Goal: Obtain resource: Download file/media

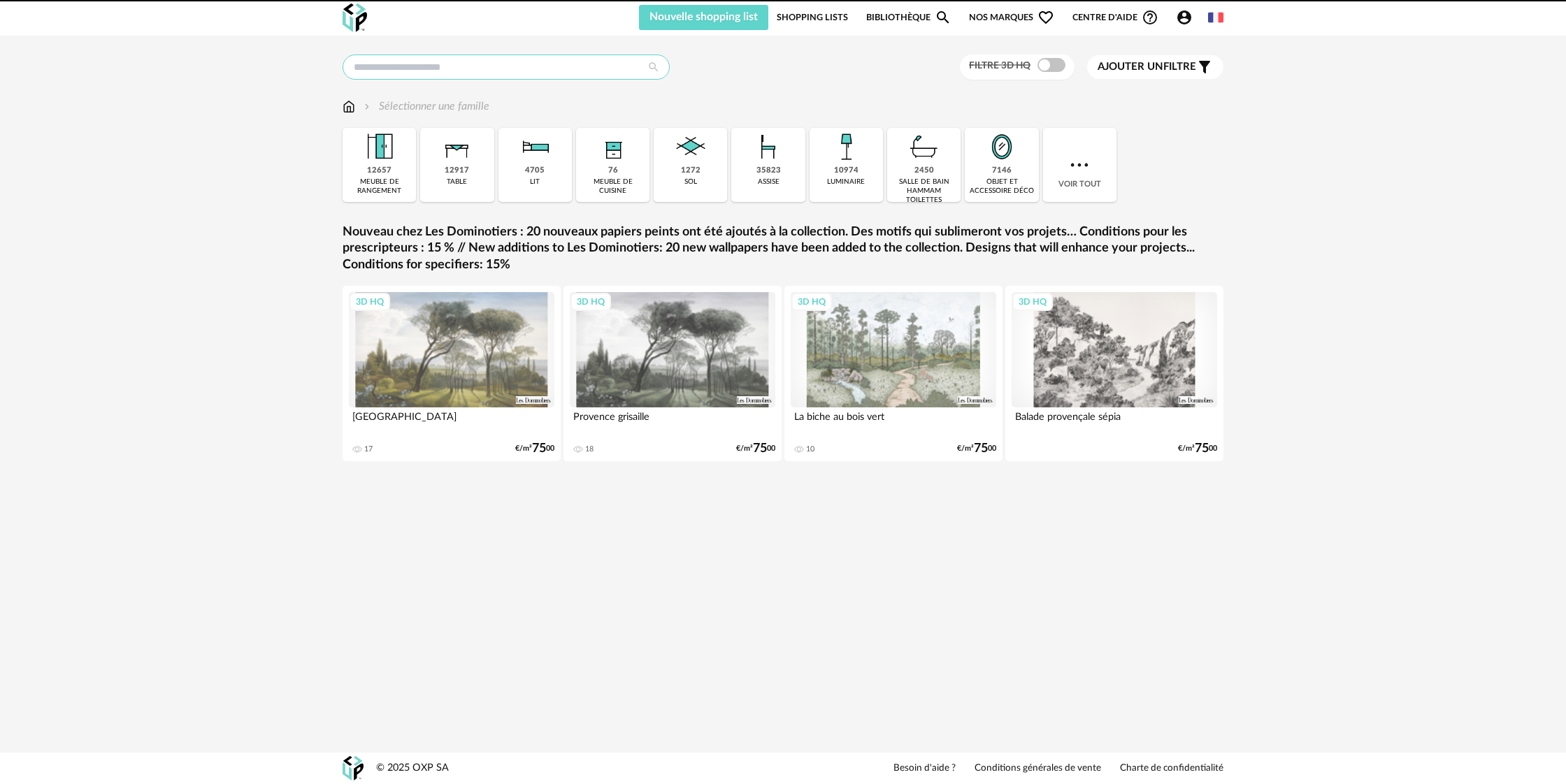
click at [507, 67] on input "text" at bounding box center [506, 67] width 327 height 25
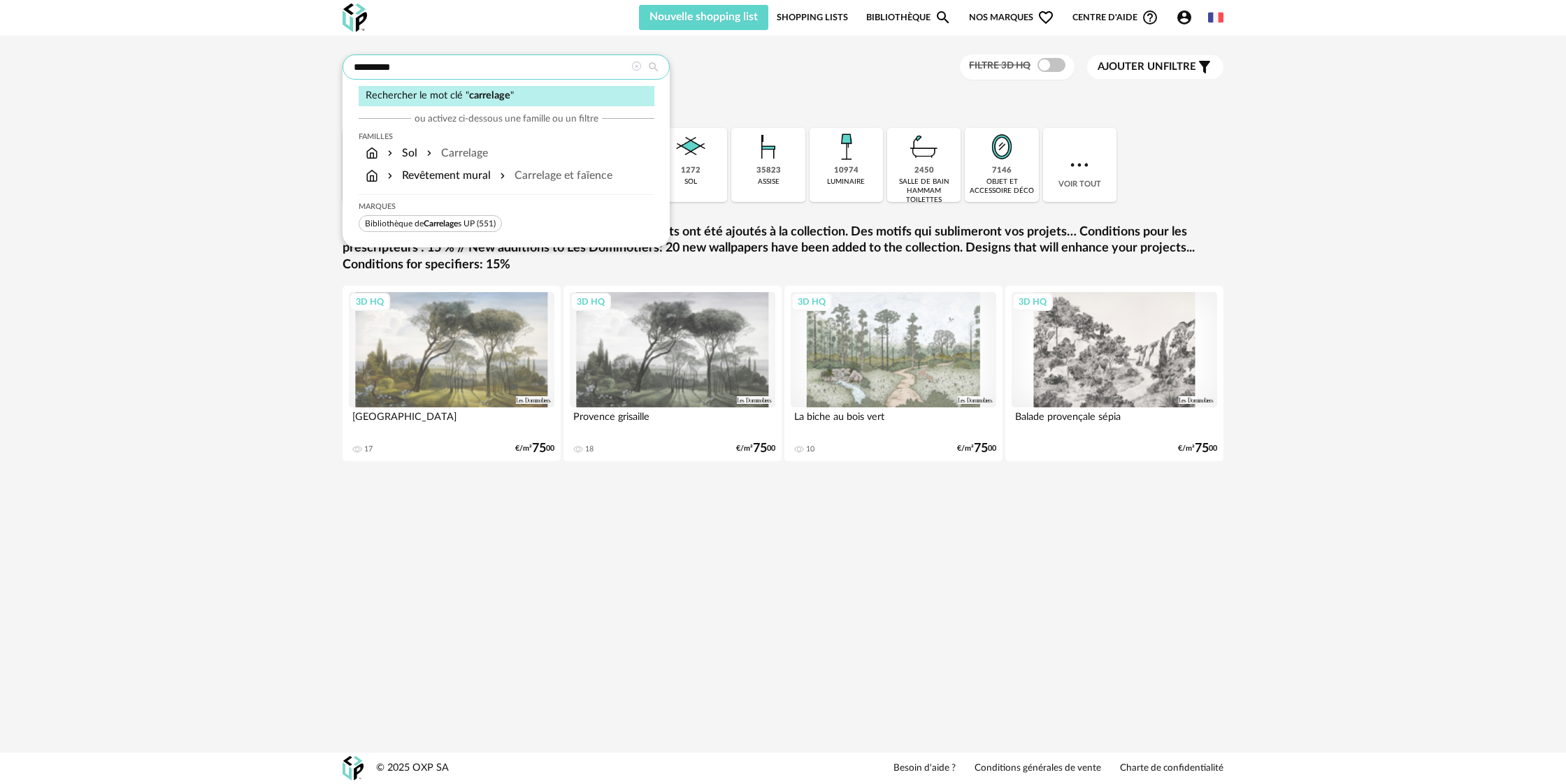
type input "*********"
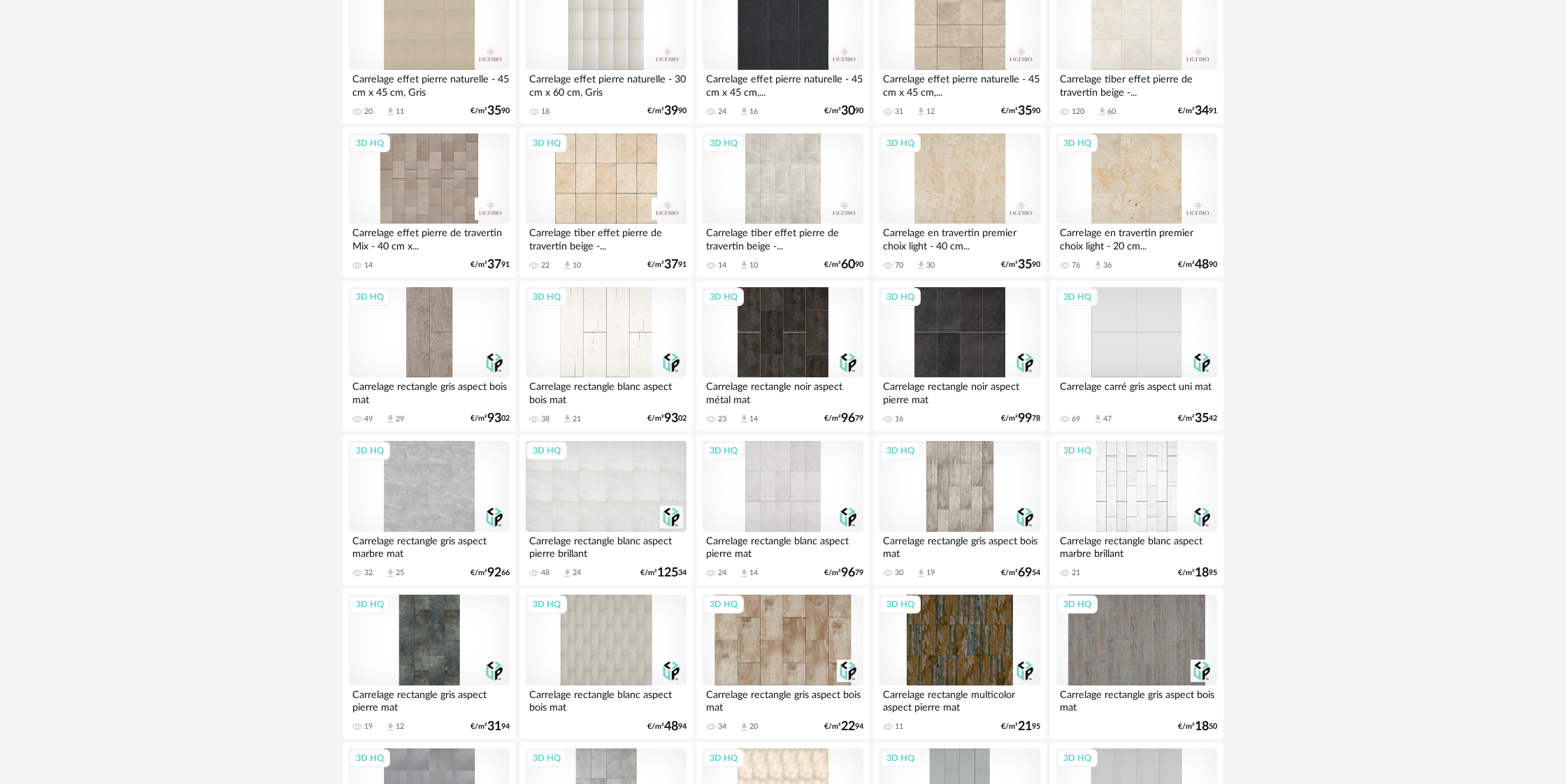
scroll to position [844, 0]
click at [464, 511] on div "3D HQ" at bounding box center [429, 486] width 161 height 91
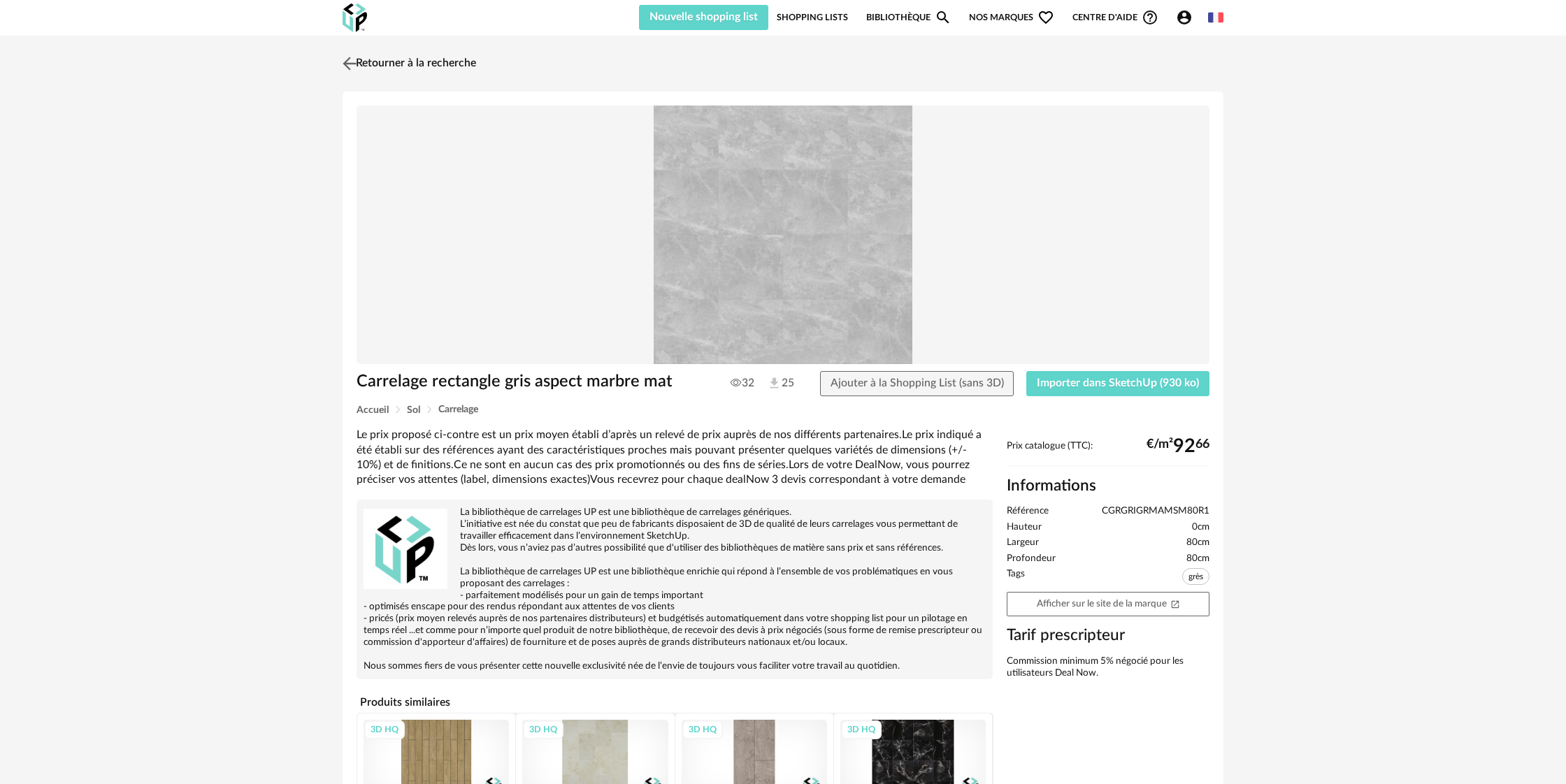
click at [350, 60] on img at bounding box center [350, 63] width 21 height 21
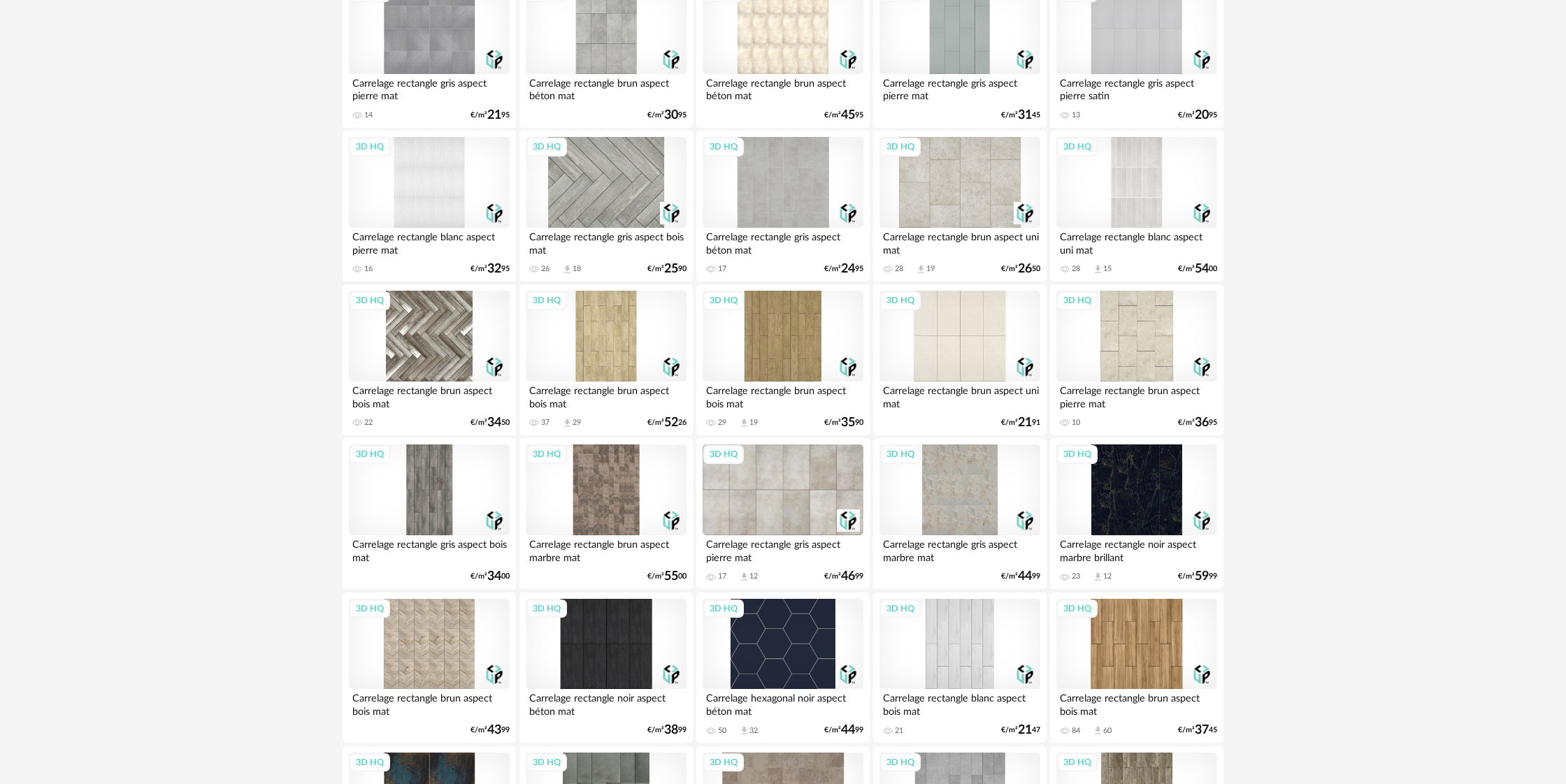
scroll to position [1617, 0]
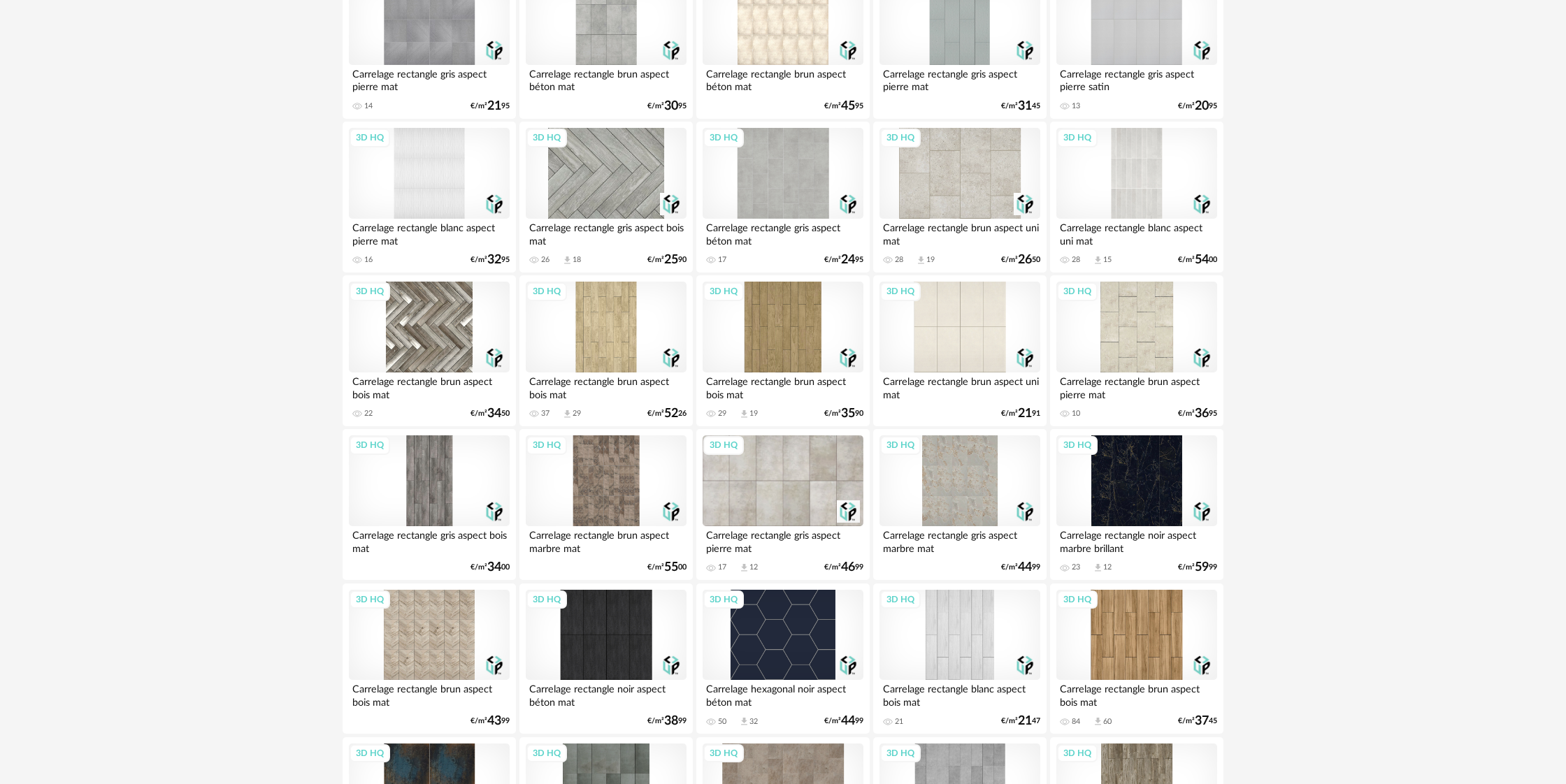
click at [964, 515] on div "3D HQ" at bounding box center [960, 481] width 161 height 91
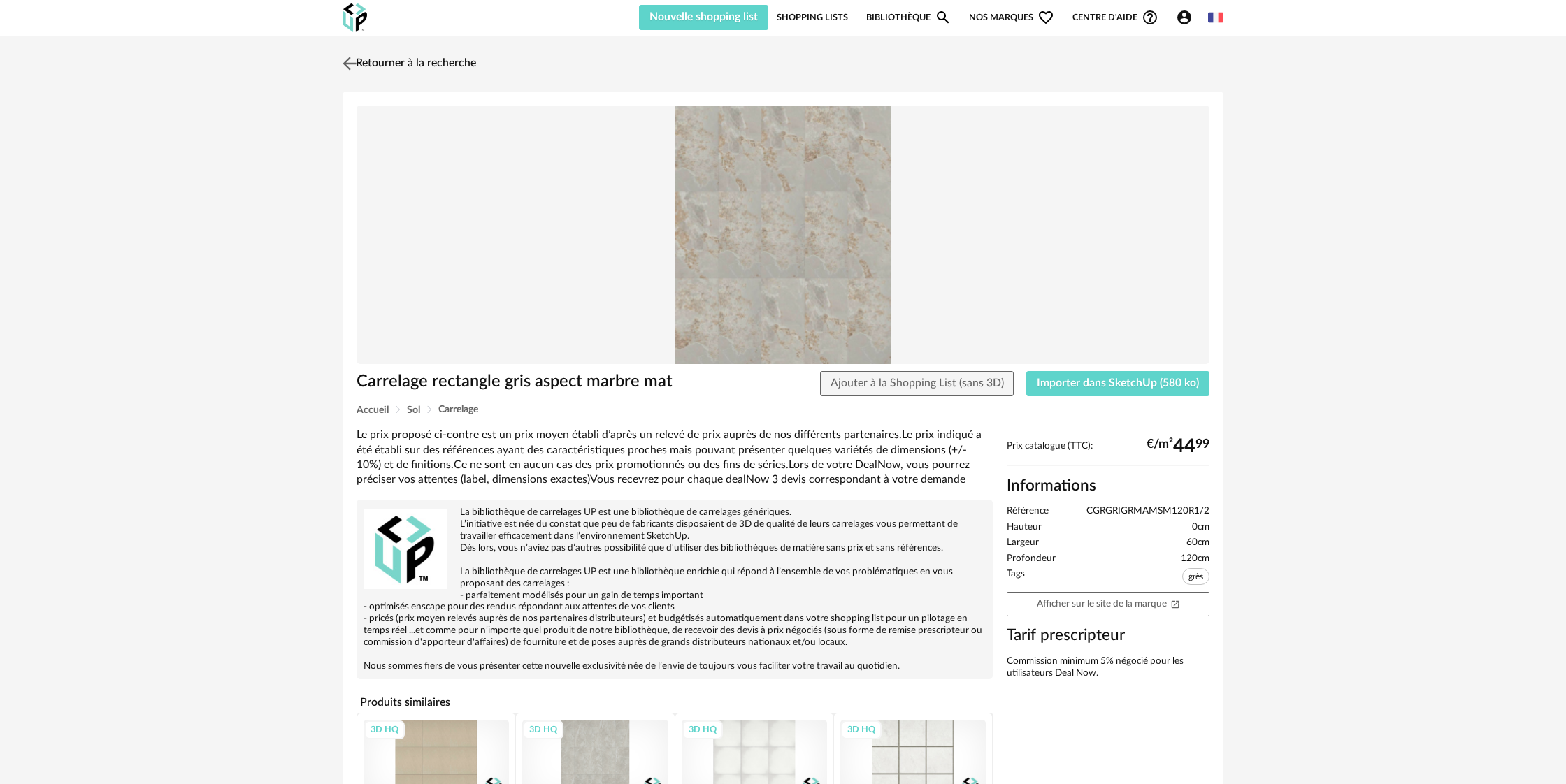
click at [352, 66] on img at bounding box center [350, 63] width 21 height 21
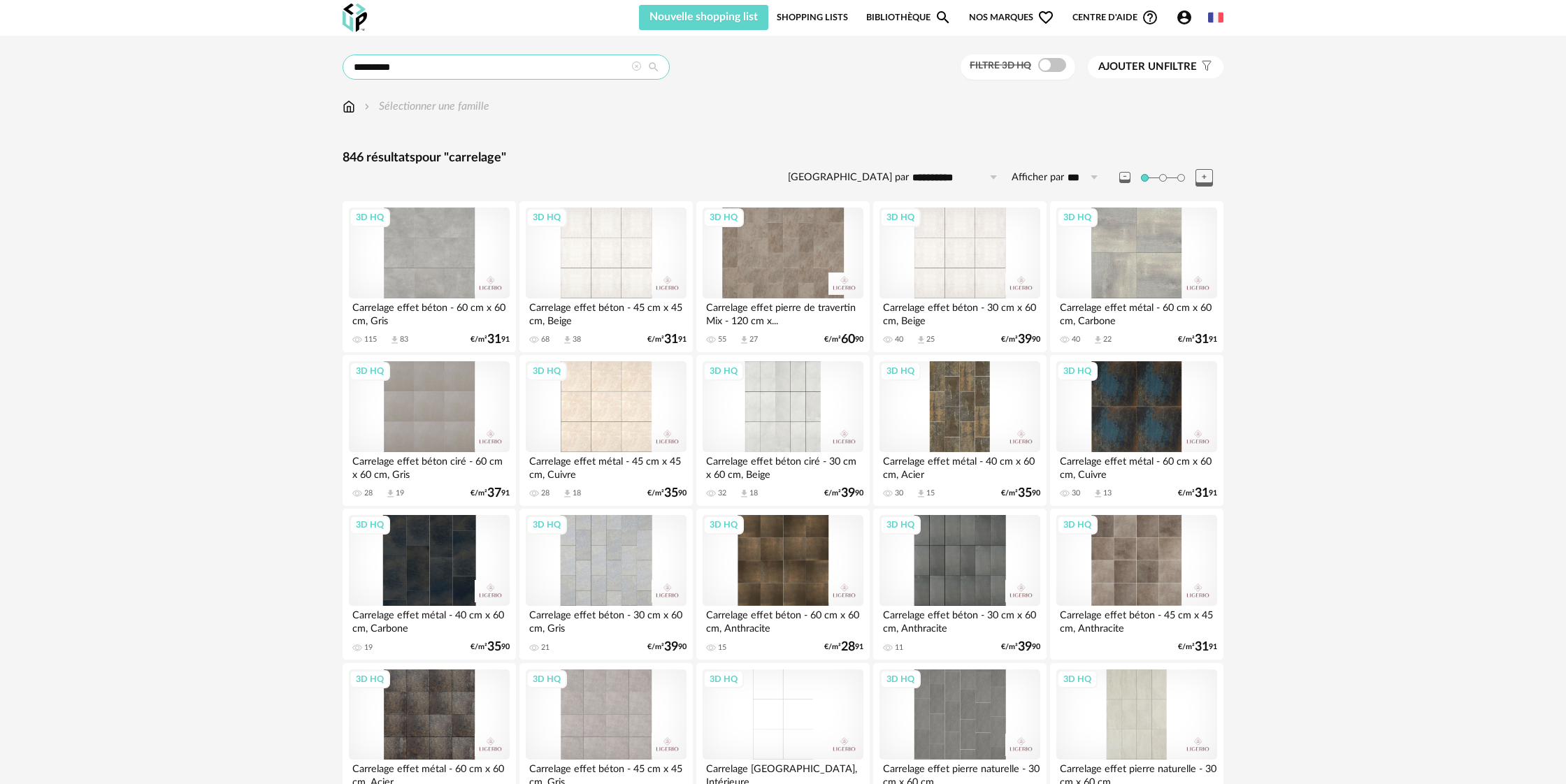
click at [472, 73] on input "*********" at bounding box center [506, 67] width 327 height 25
type input "**********"
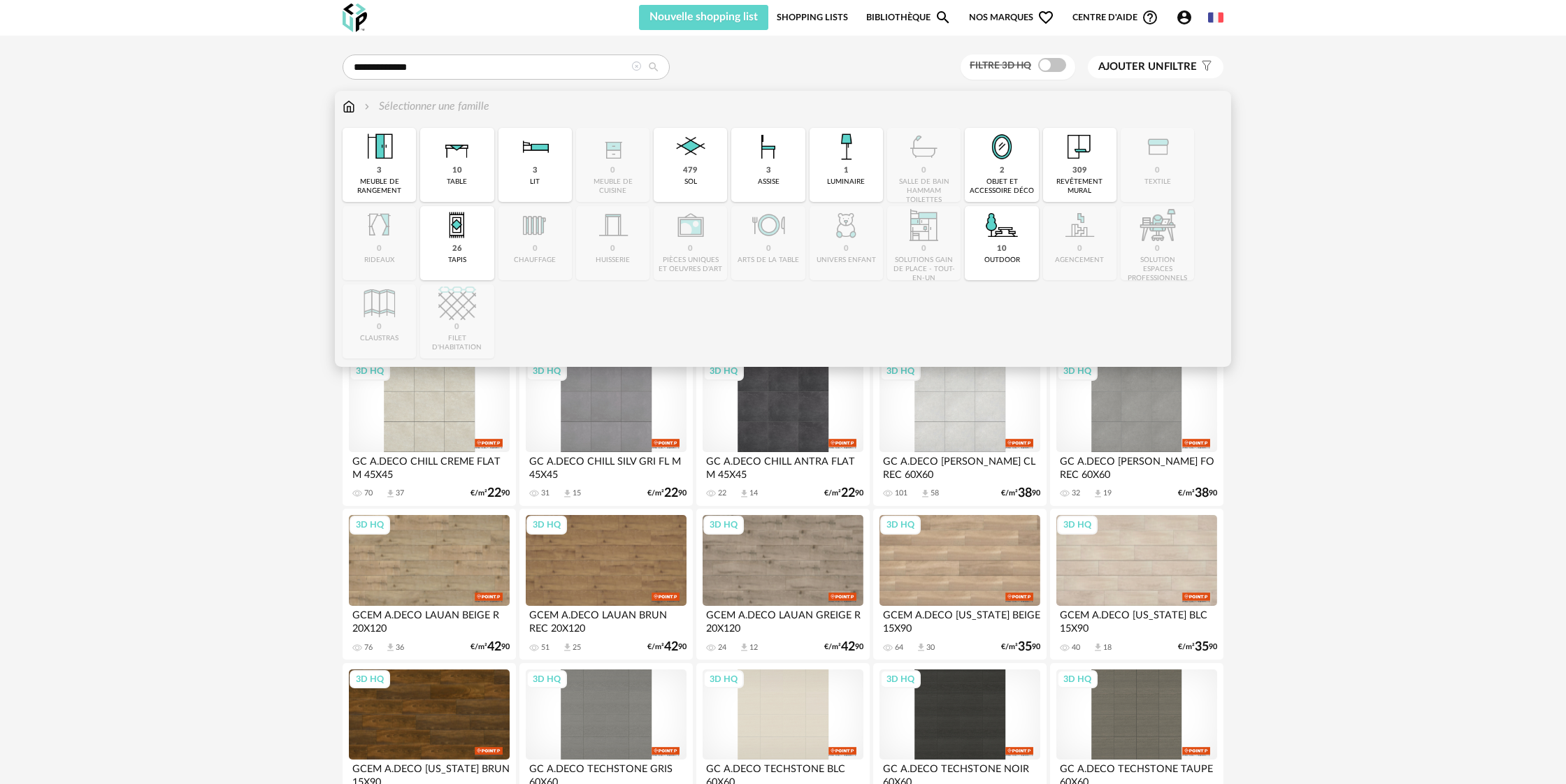
click at [458, 109] on div "Sélectionner une famille" at bounding box center [426, 107] width 128 height 16
click at [705, 168] on div "479 sol" at bounding box center [690, 165] width 73 height 74
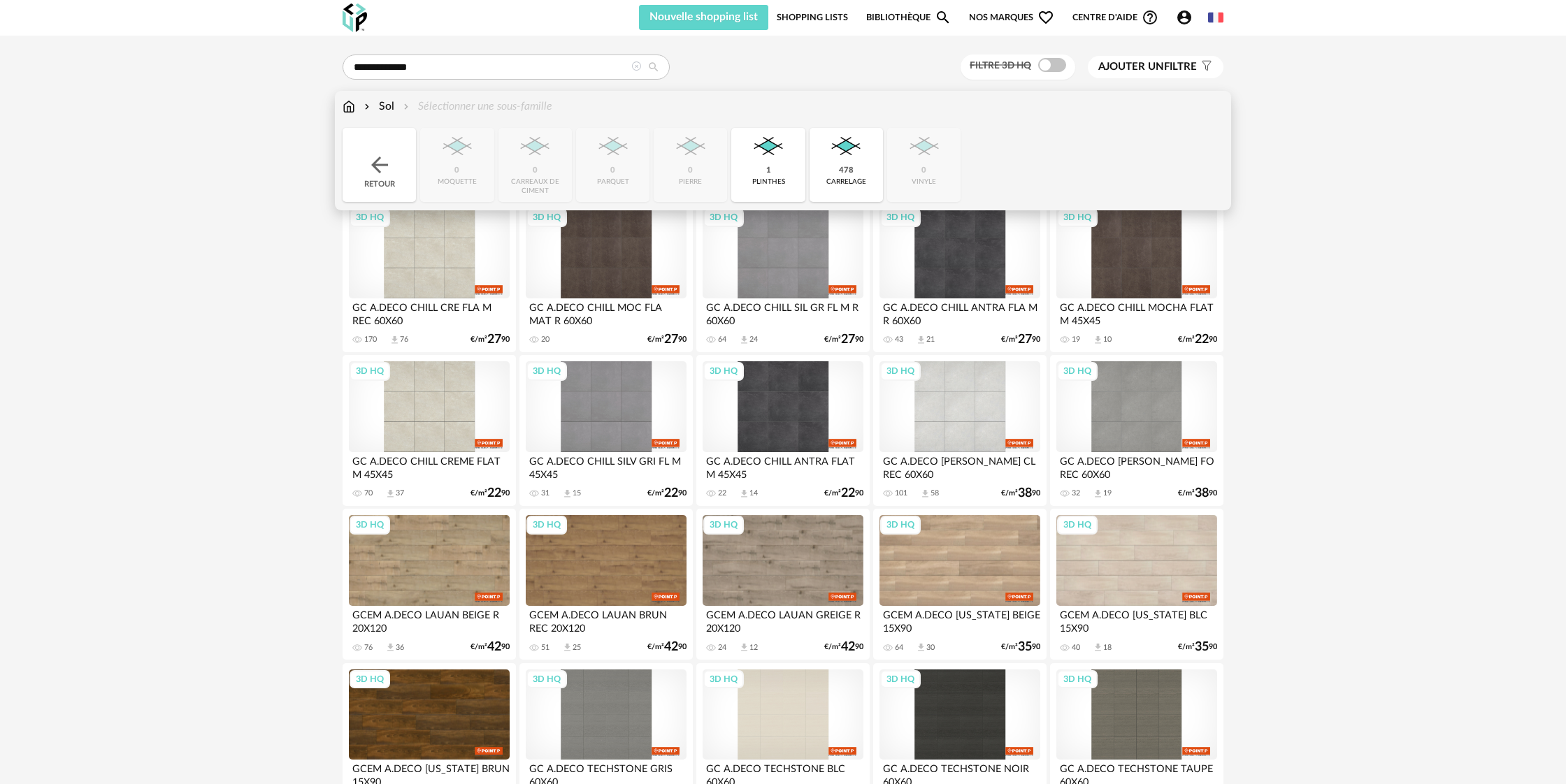
click at [692, 173] on div "Close icon Retour 0 moquette 0 carreaux de ciment 0 parquet 0 pierre 1 plinthes…" at bounding box center [782, 165] width 880 height 74
click at [833, 158] on img at bounding box center [846, 146] width 38 height 38
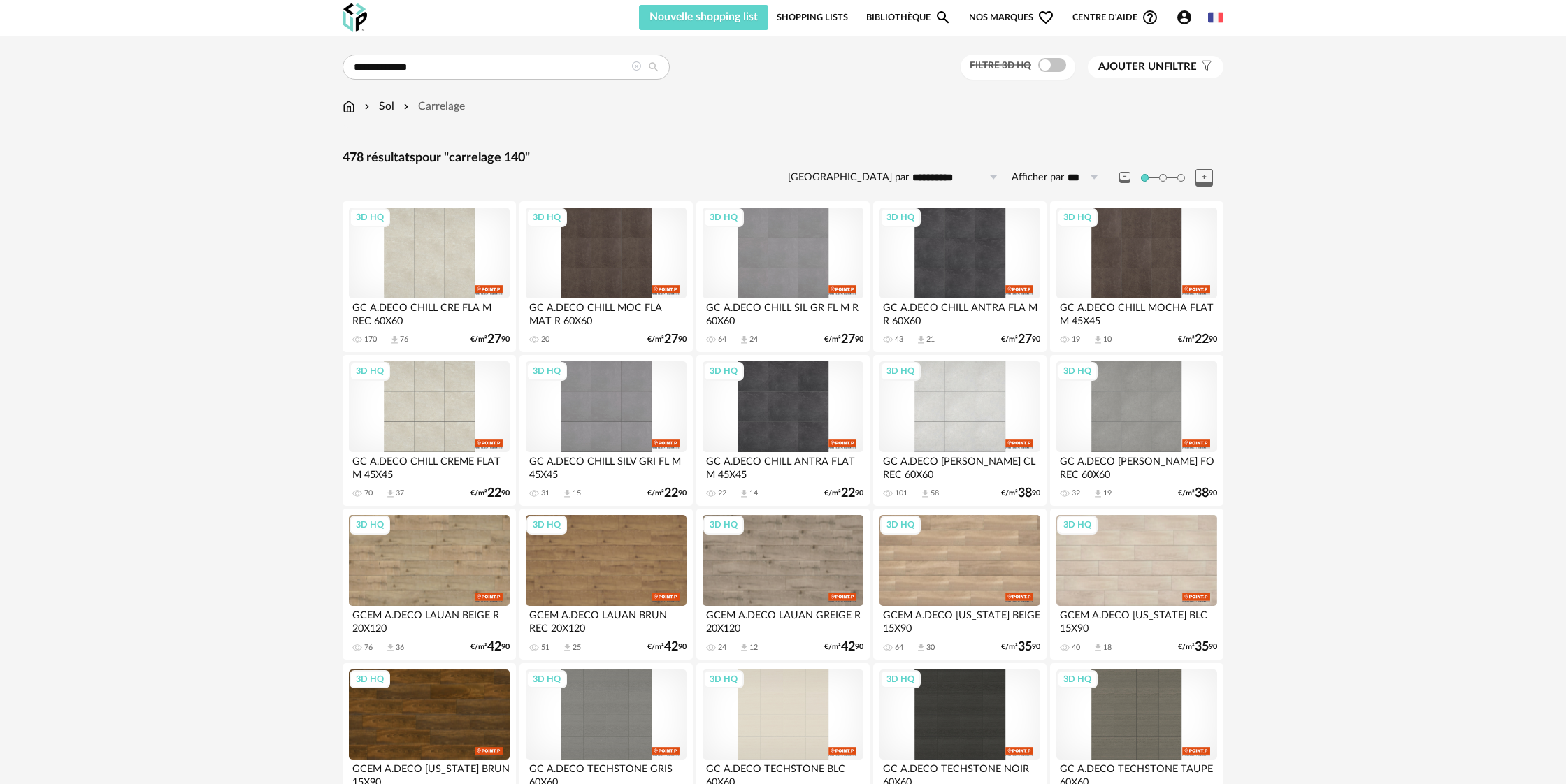
click at [1154, 70] on span "Ajouter un" at bounding box center [1130, 67] width 65 height 11
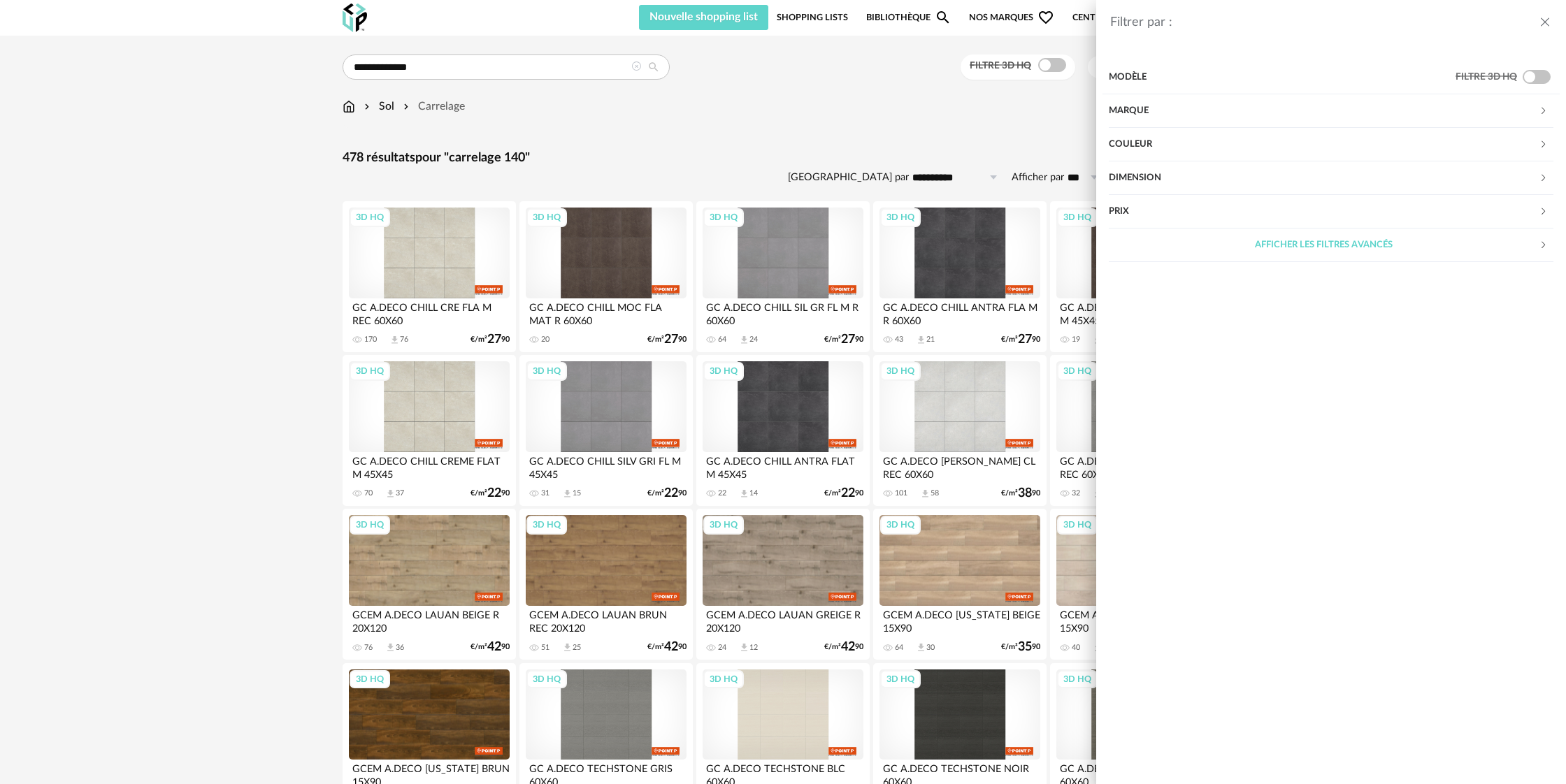
click at [1152, 178] on div "Dimension" at bounding box center [1323, 178] width 430 height 33
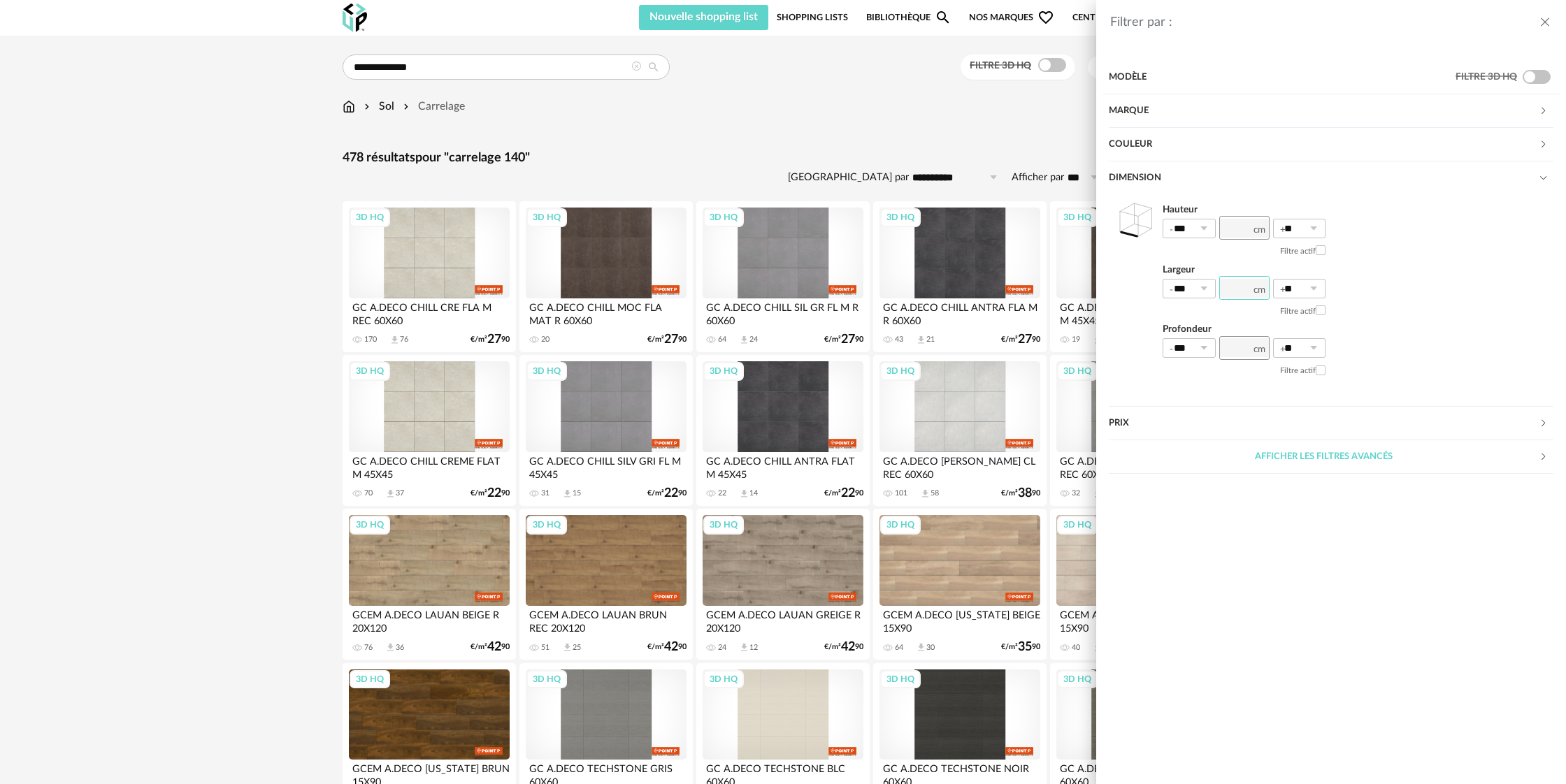
click at [1250, 291] on input "number" at bounding box center [1244, 288] width 50 height 23
type input "***"
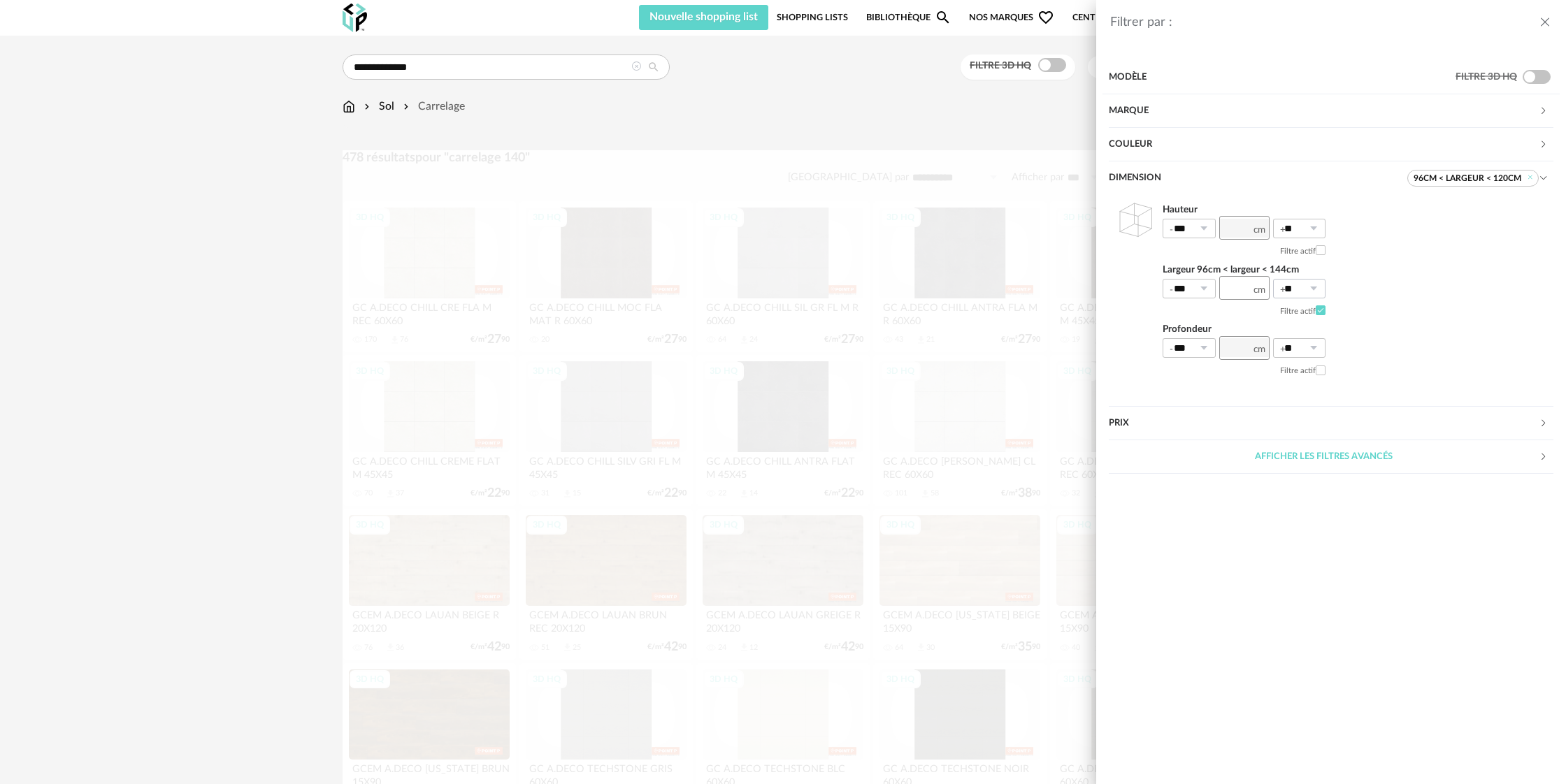
click at [1316, 288] on icon at bounding box center [1313, 289] width 18 height 20
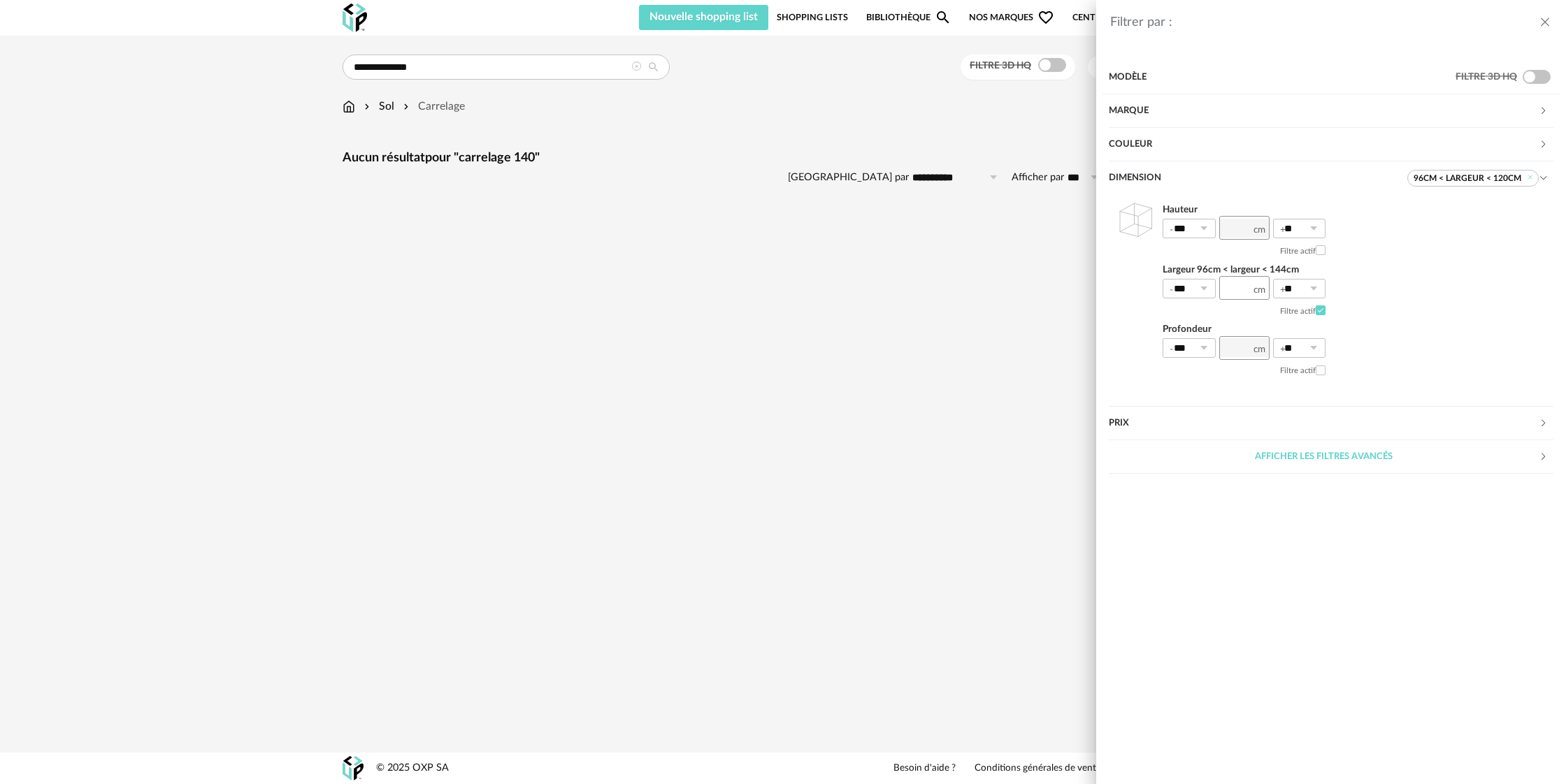
click at [990, 254] on div "Filtrer par : Modèle Filtre 3D HQ Marque &tradition 0 101 Copenhagen 0 366 Conc…" at bounding box center [783, 392] width 1566 height 784
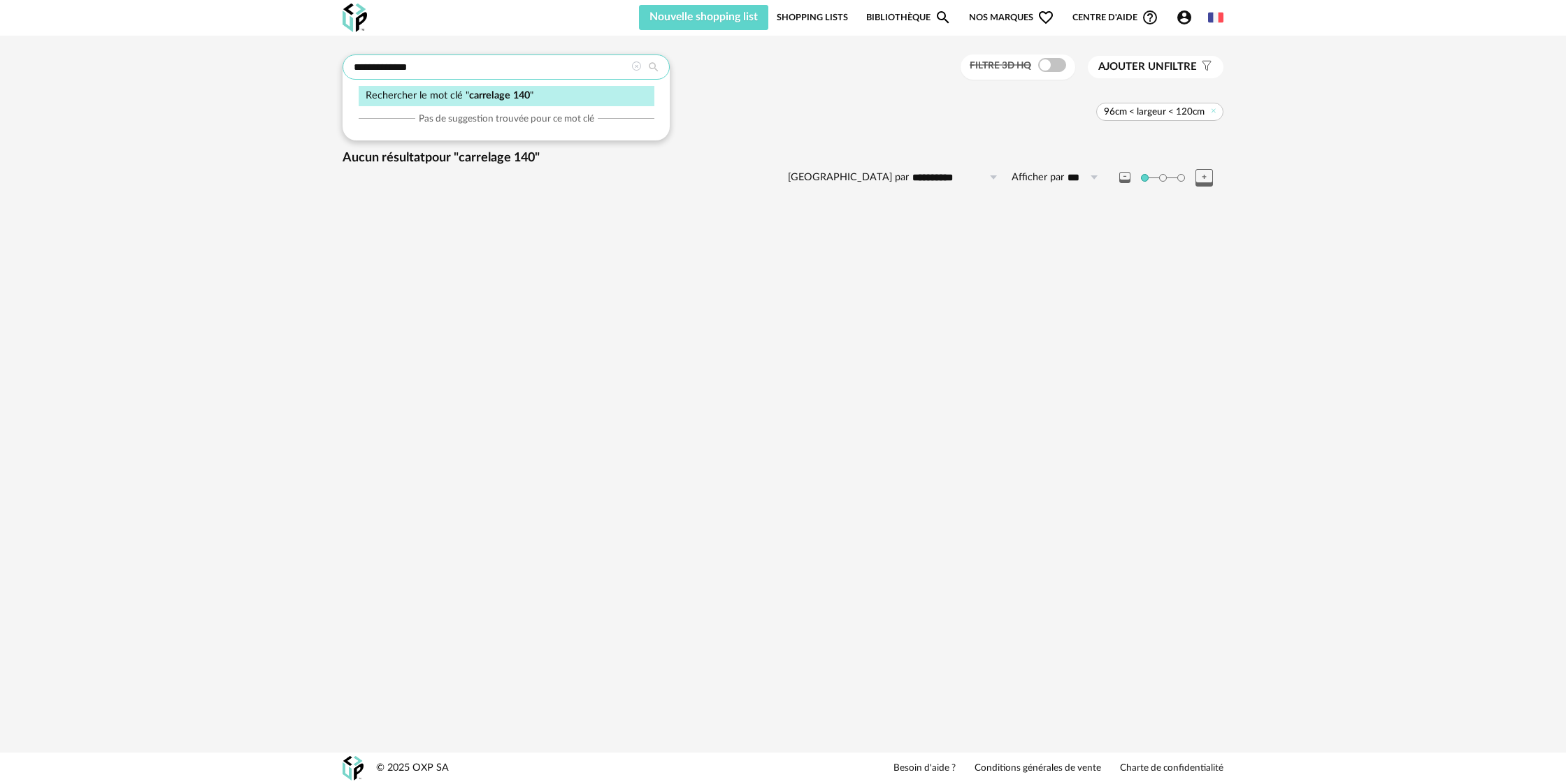
click at [411, 66] on input "**********" at bounding box center [506, 67] width 327 height 25
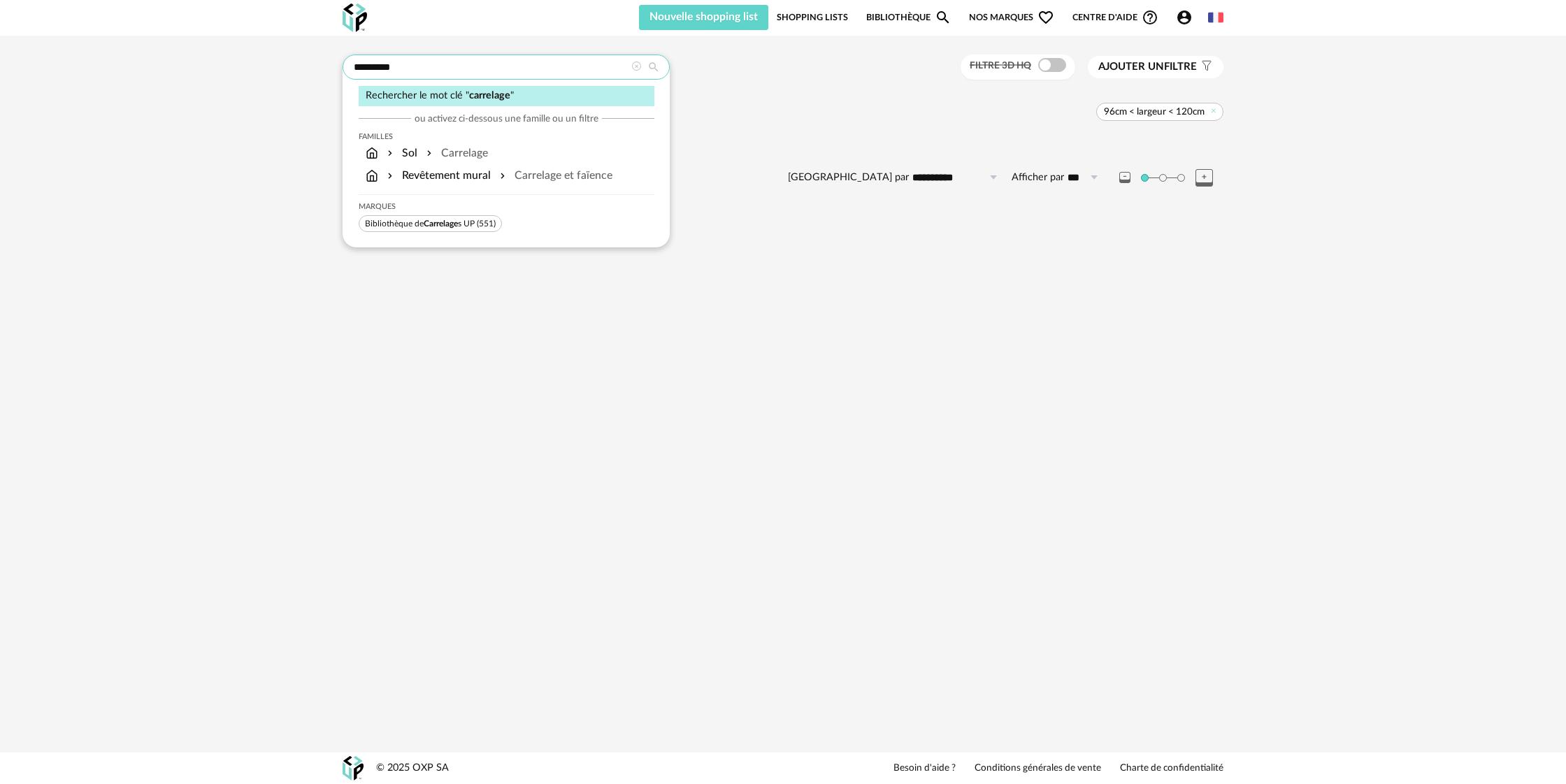
type input "*********"
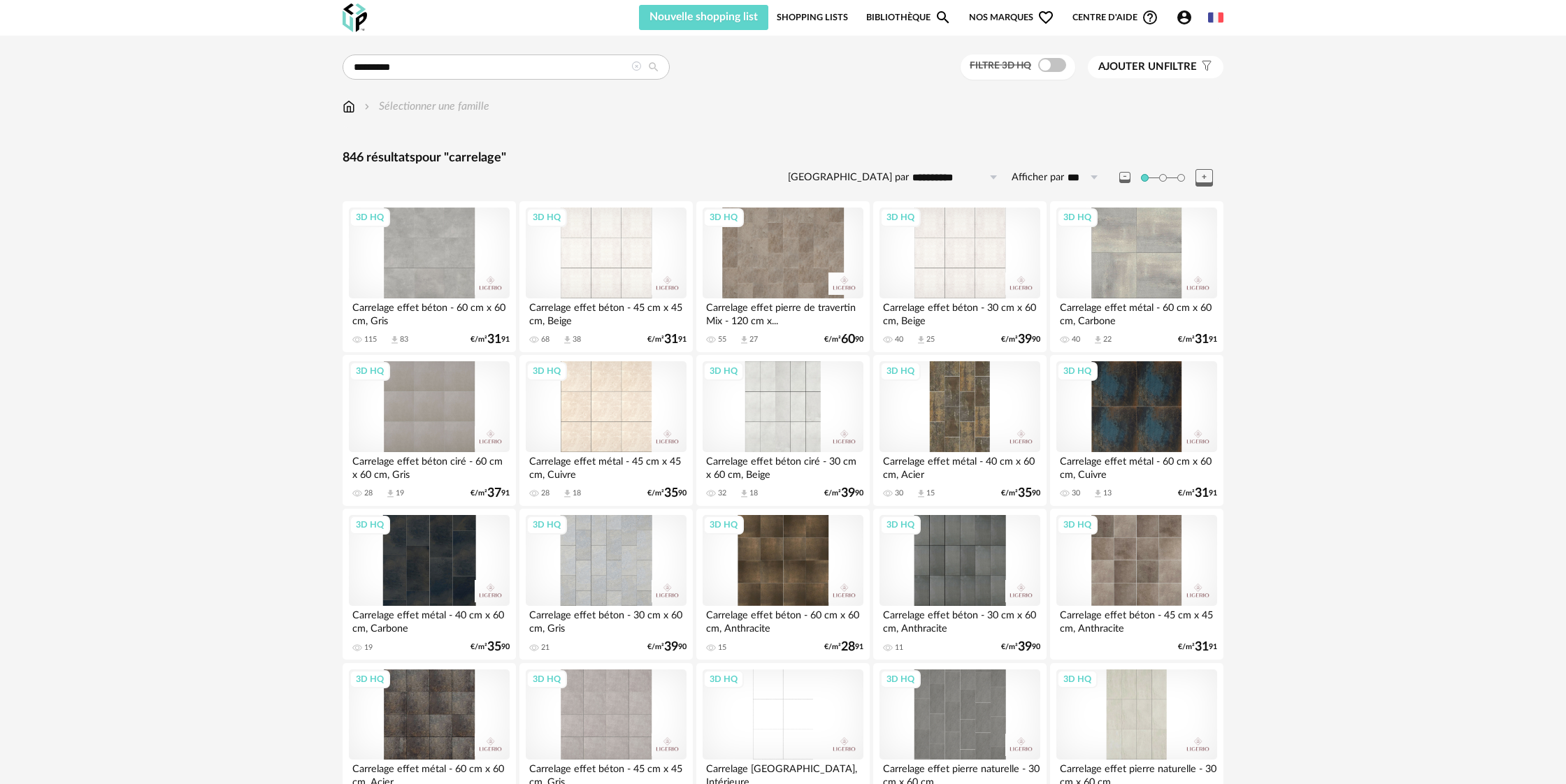
click at [1164, 70] on span "Ajouter un filtre" at bounding box center [1147, 67] width 99 height 14
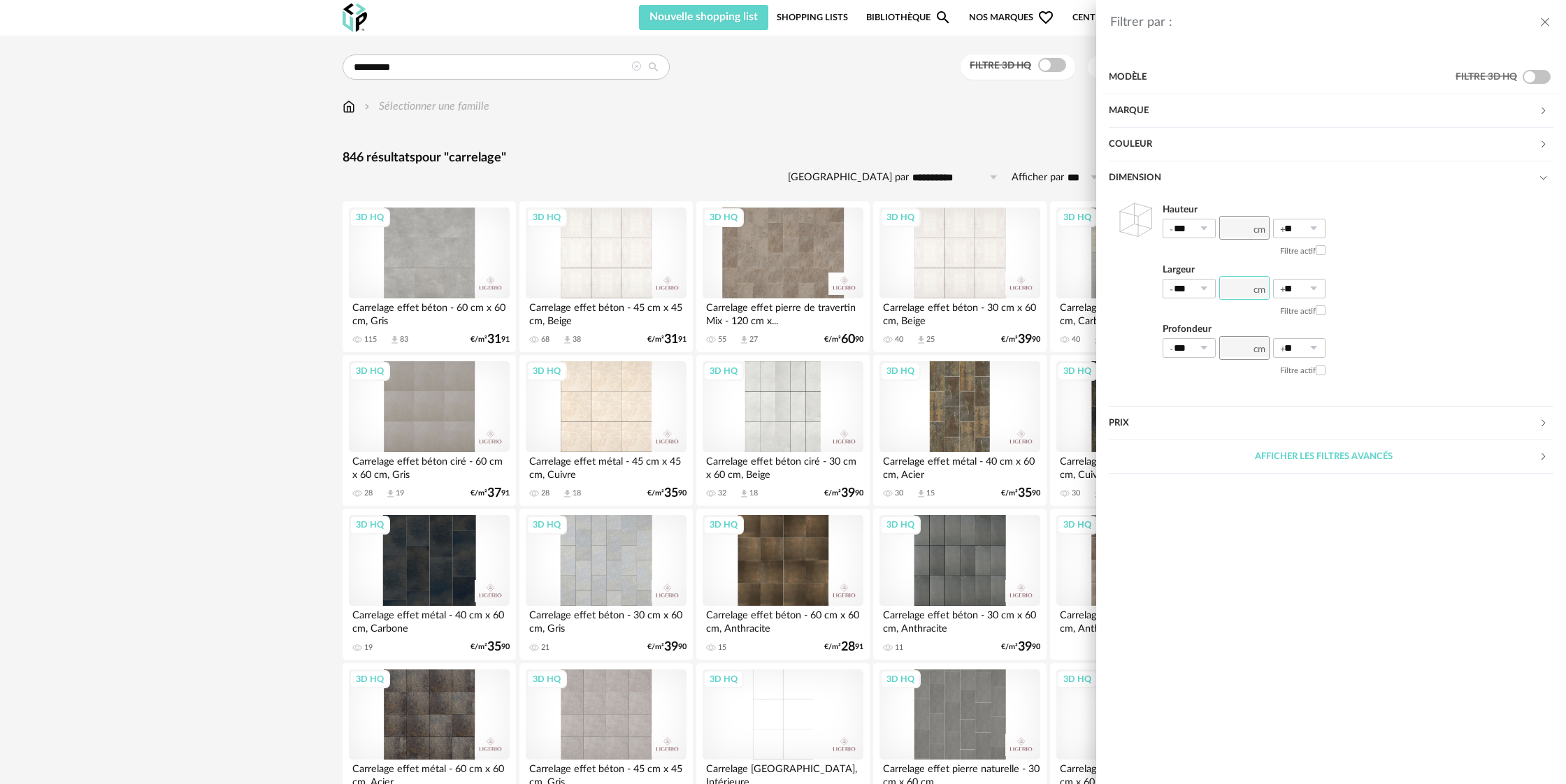
click at [1231, 288] on input "number" at bounding box center [1244, 288] width 50 height 23
type input "***"
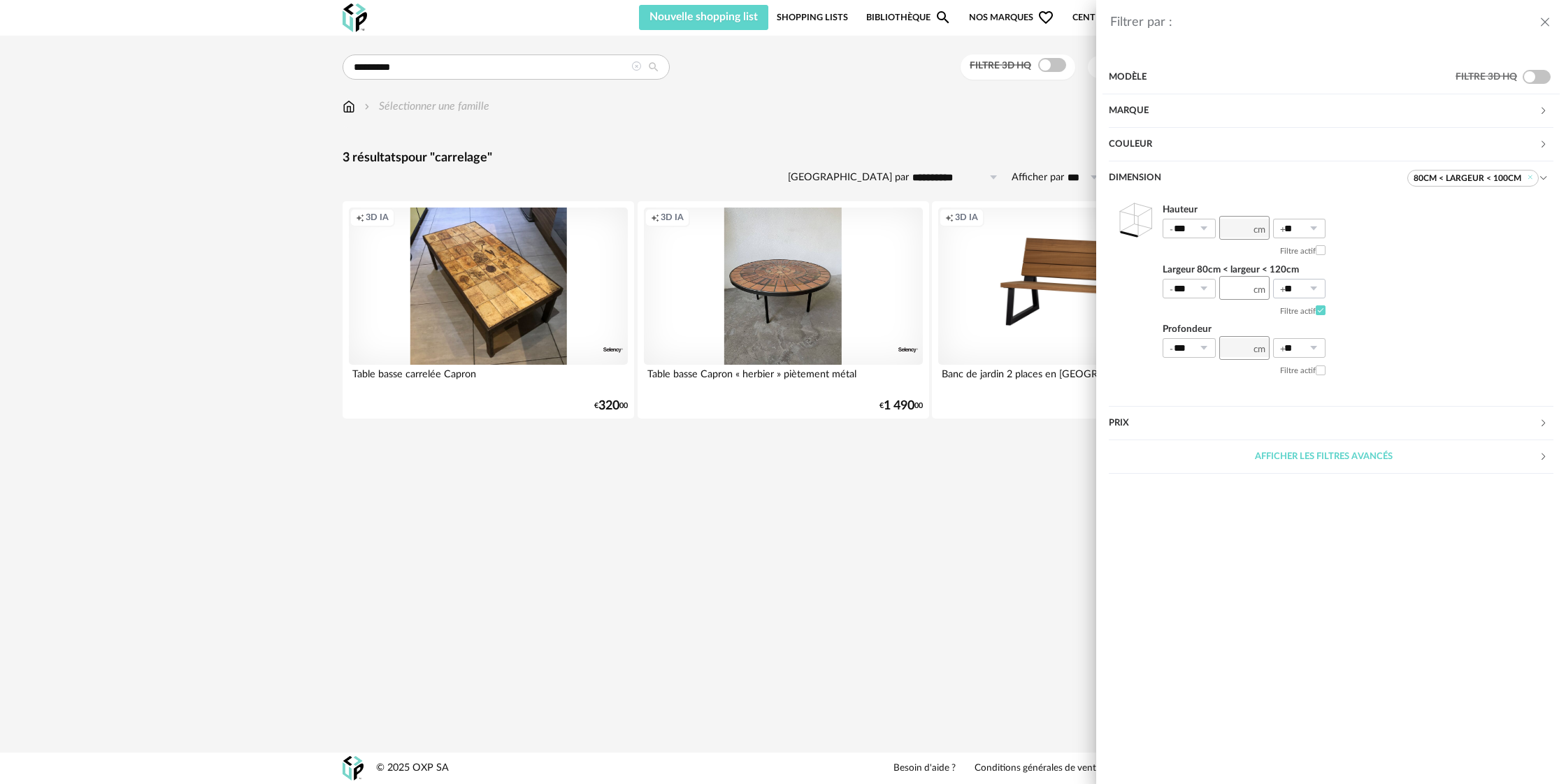
click at [1312, 290] on icon at bounding box center [1313, 289] width 18 height 20
click at [1307, 424] on span "40%" at bounding box center [1299, 418] width 23 height 13
type input "***"
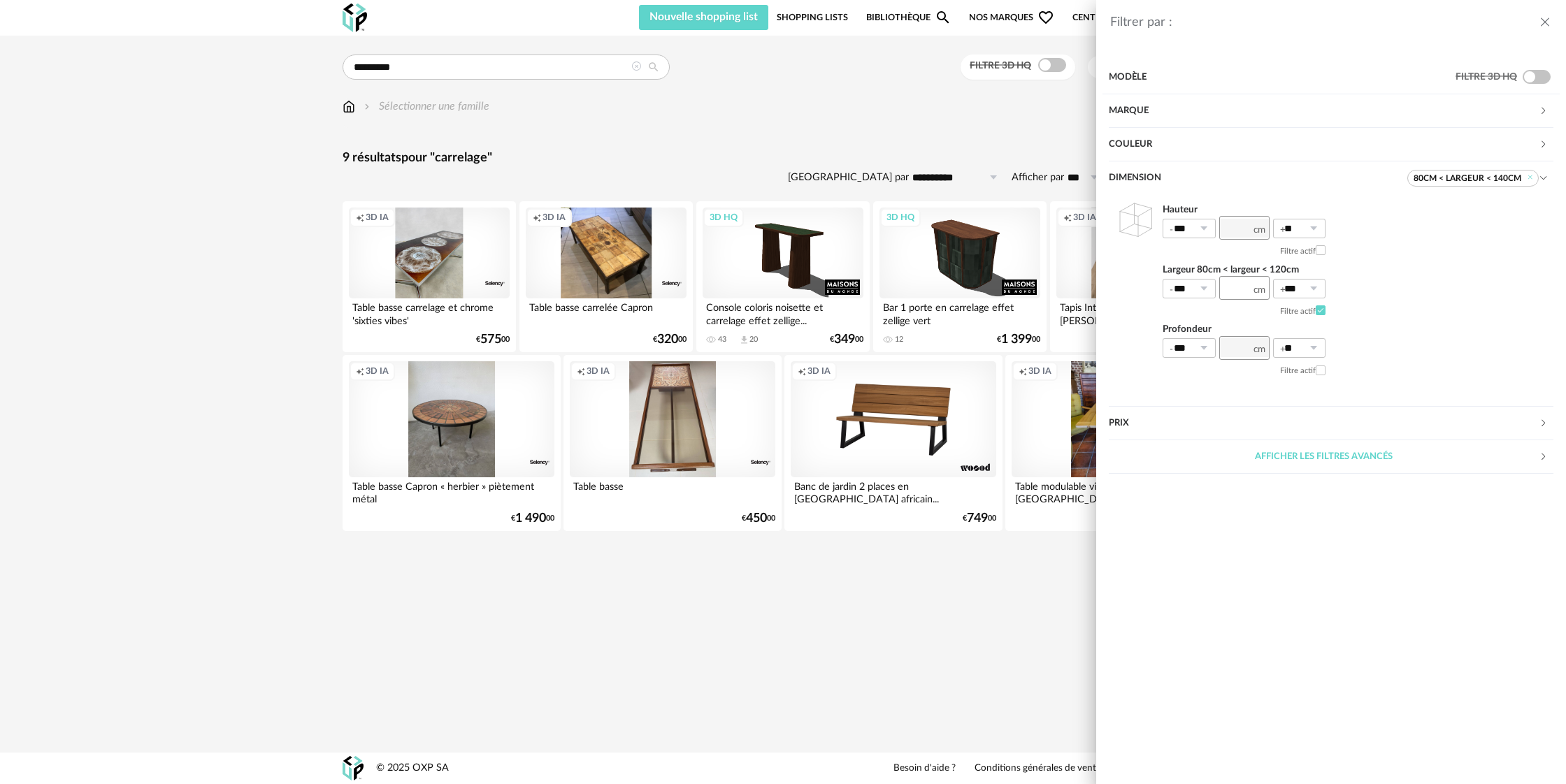
click at [634, 66] on div "Filtrer par : Modèle Filtre 3D HQ Marque &tradition 0 101 Copenhagen 0 366 Conc…" at bounding box center [783, 392] width 1566 height 784
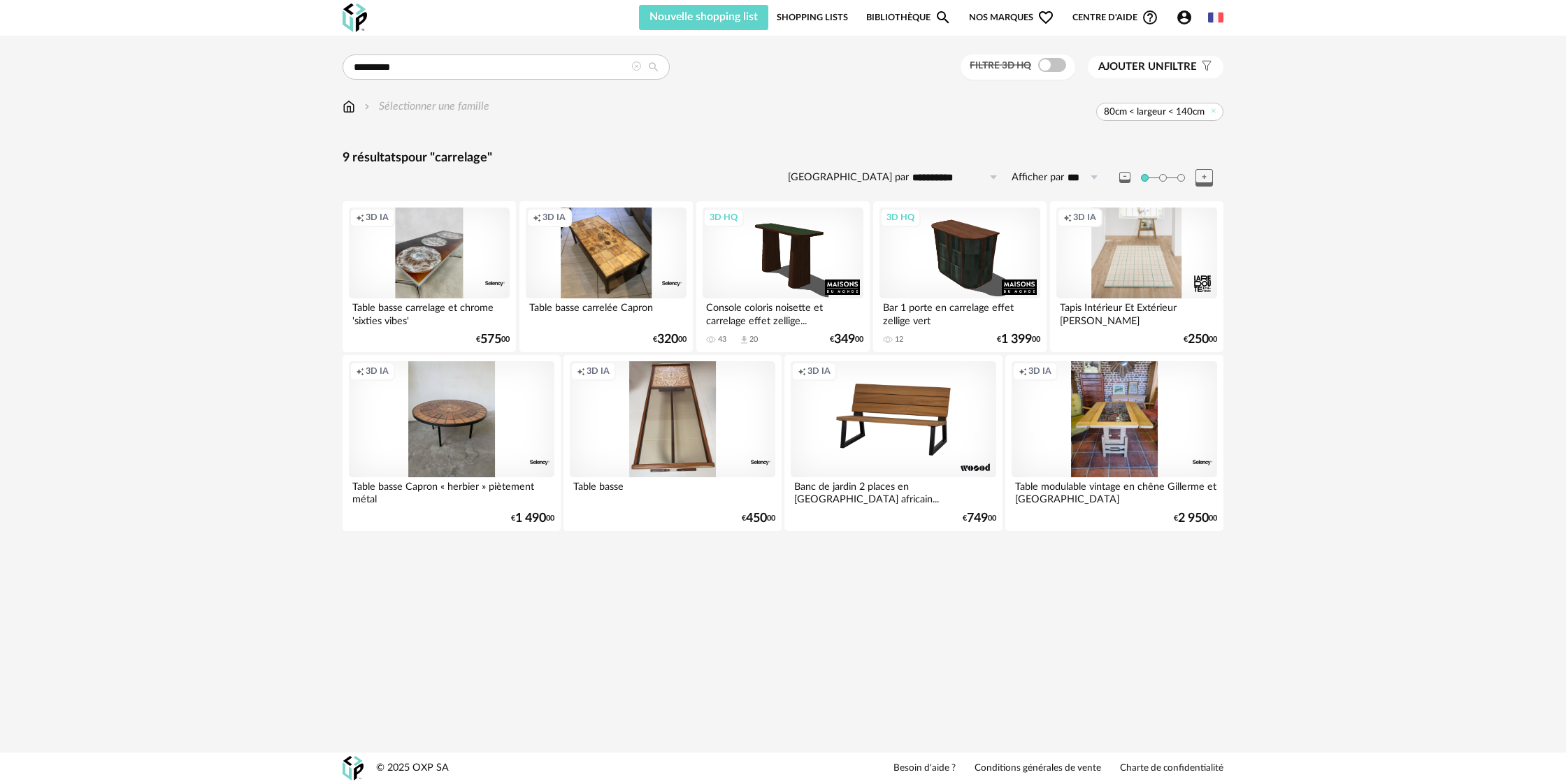
click at [637, 69] on icon at bounding box center [636, 67] width 10 height 10
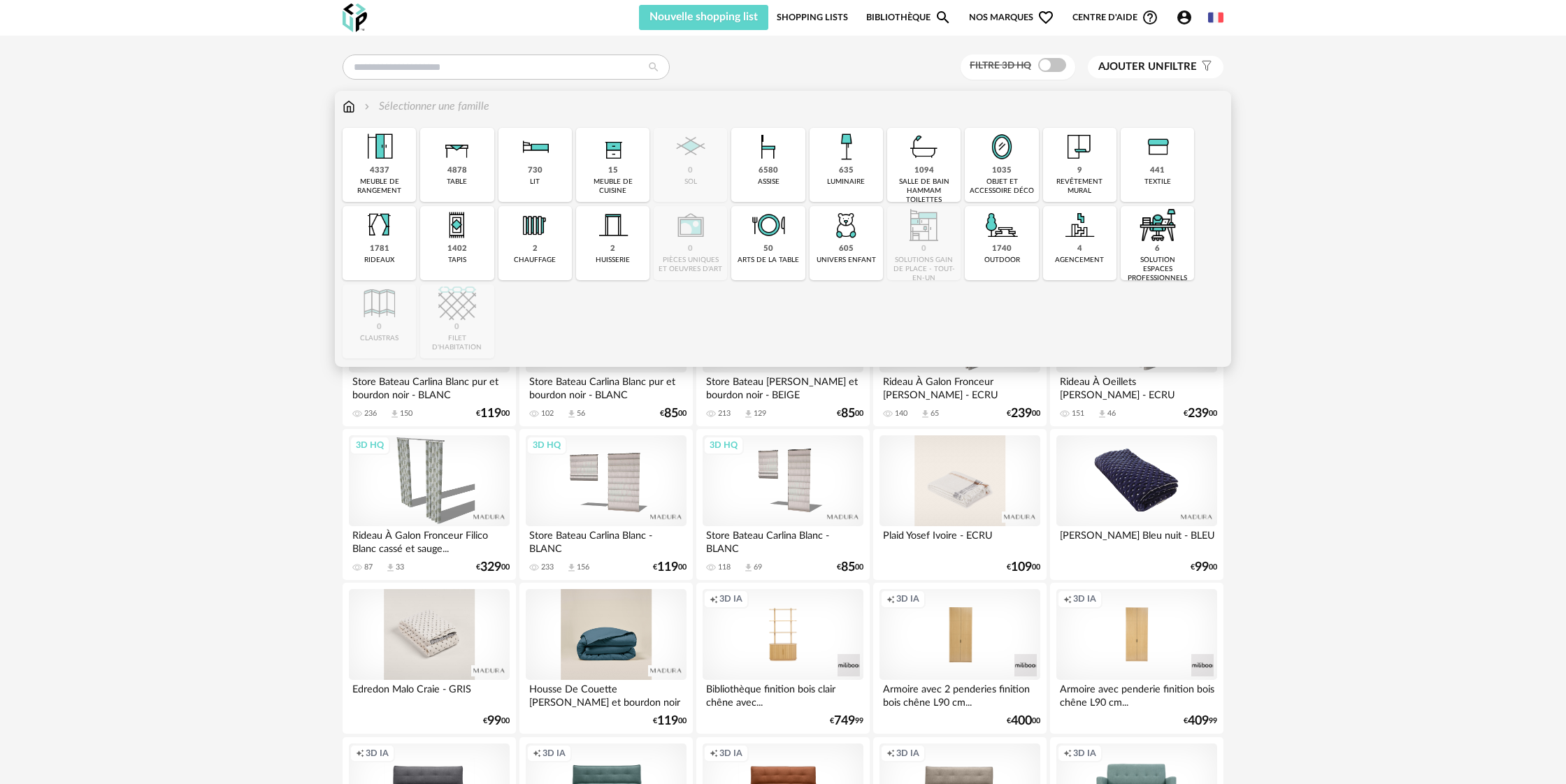
click at [693, 175] on div "Close icon 4337 meuble de rangement 4878 table 730 lit 15 meuble de cuisine 0 s…" at bounding box center [782, 243] width 880 height 231
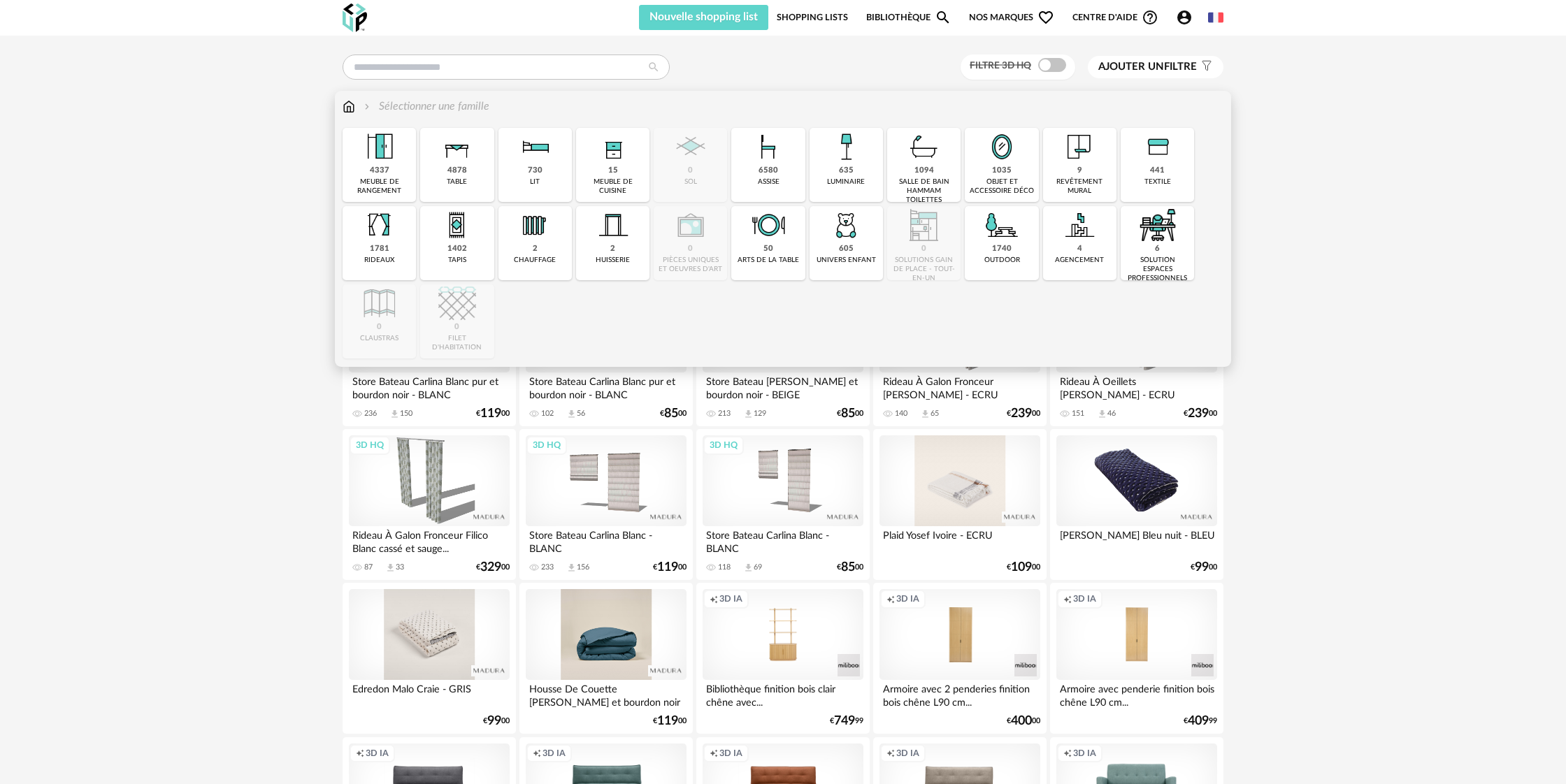
click at [352, 111] on img at bounding box center [349, 107] width 13 height 16
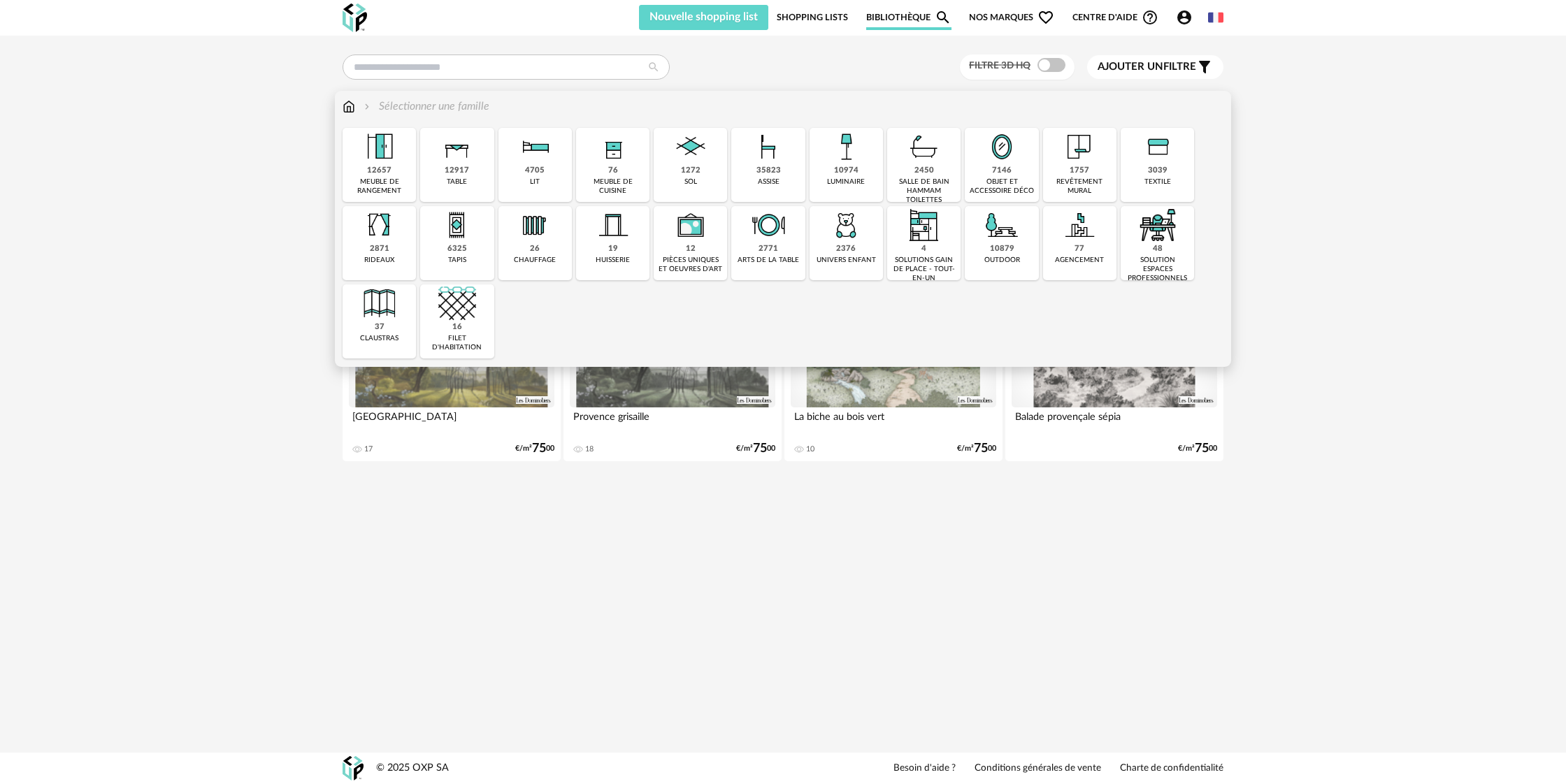
click at [685, 158] on img at bounding box center [690, 146] width 38 height 38
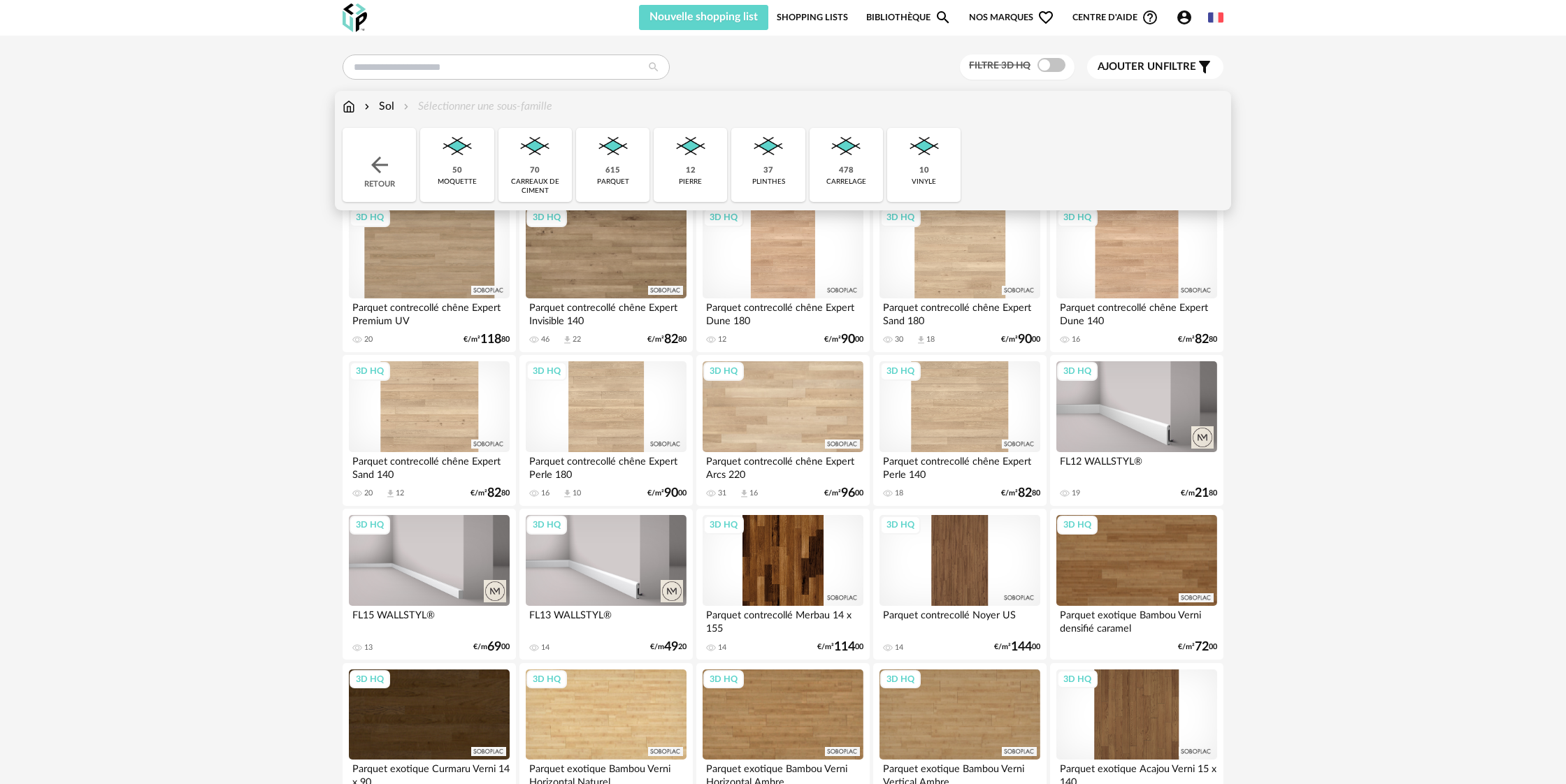
click at [827, 158] on img at bounding box center [846, 146] width 38 height 38
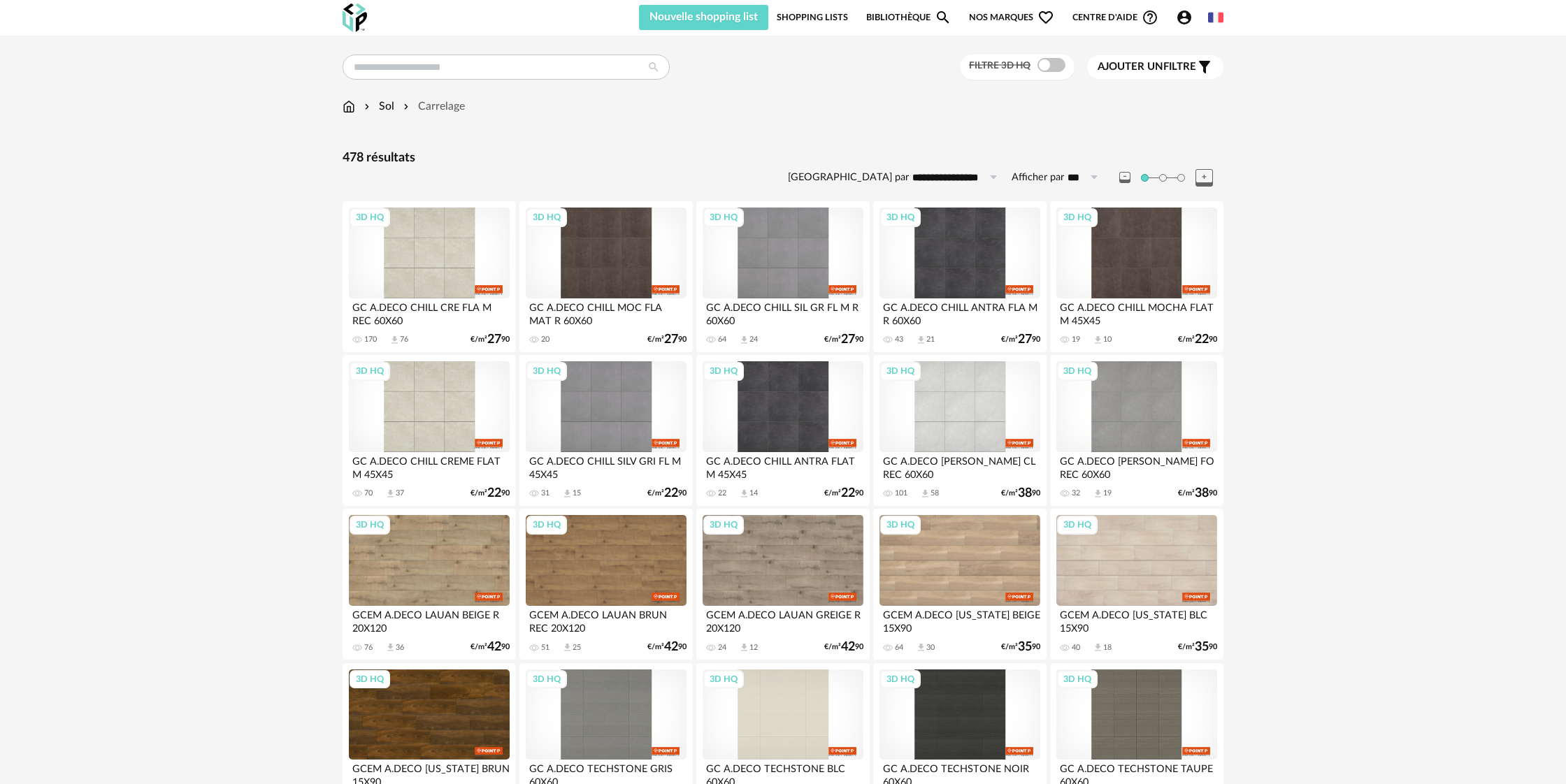
click at [1163, 67] on span "Ajouter un filtre" at bounding box center [1146, 67] width 99 height 14
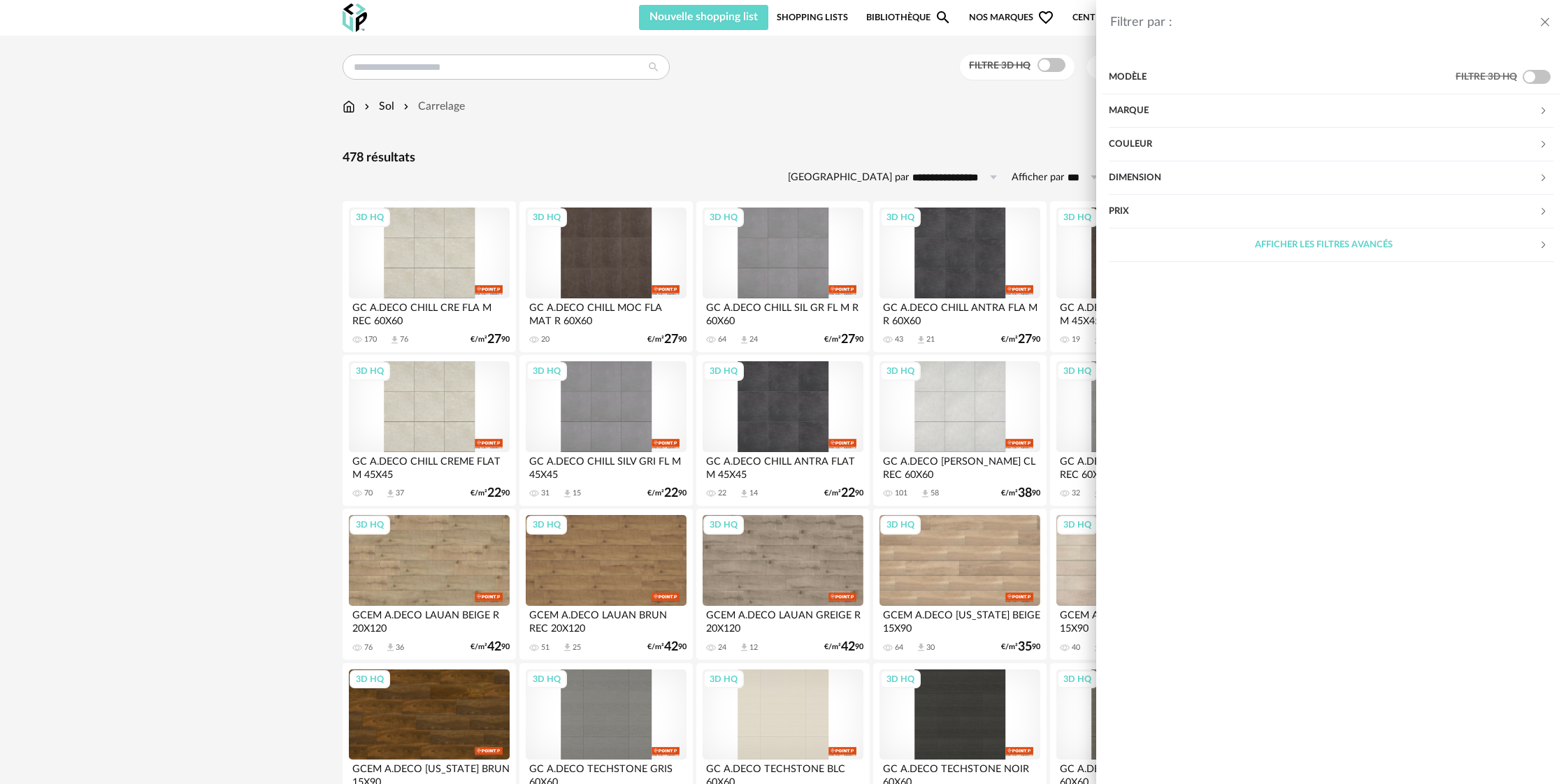
click at [1148, 107] on div "Marque" at bounding box center [1323, 111] width 430 height 33
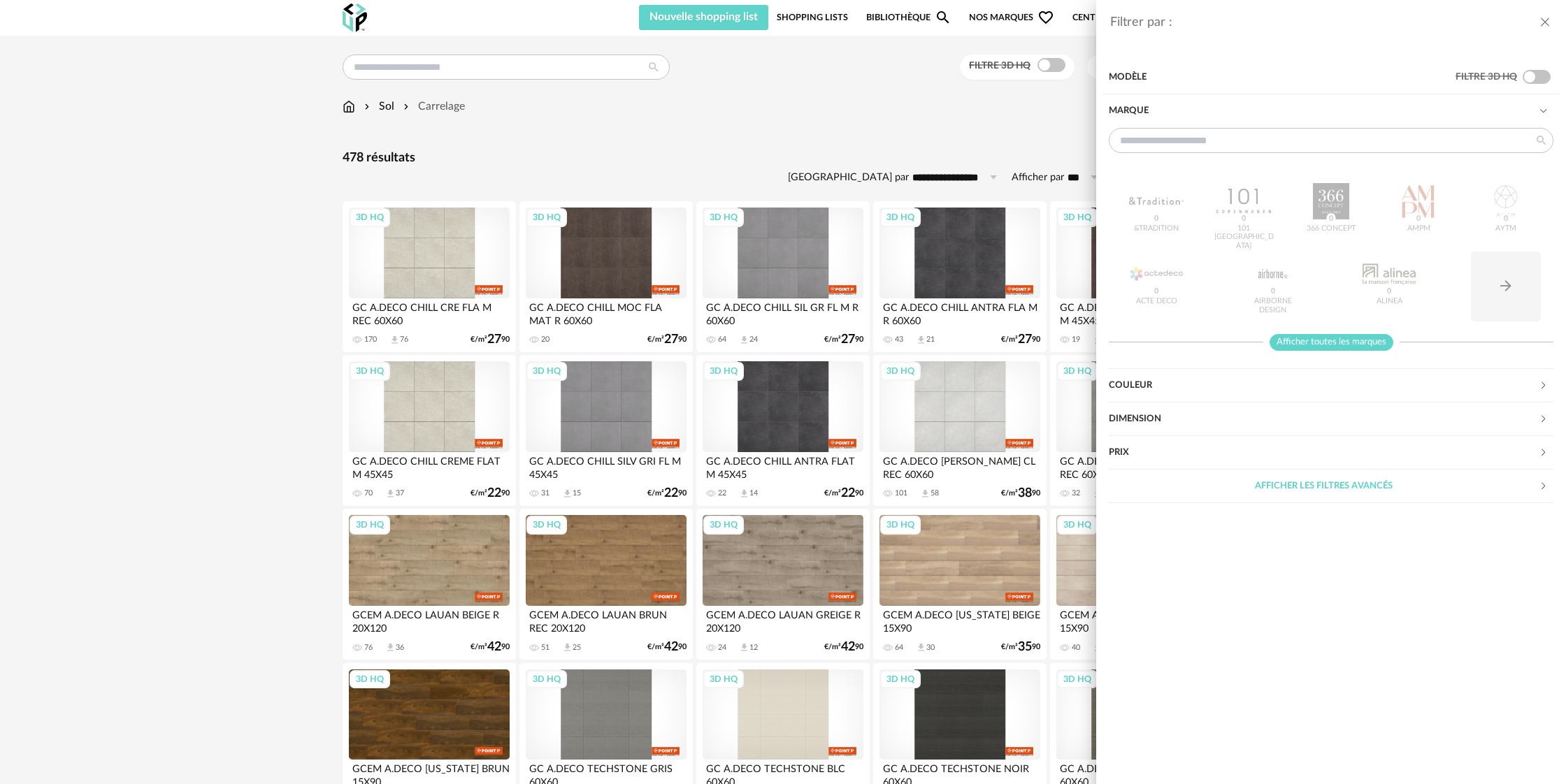
click at [1310, 342] on span "Afficher toutes les marques" at bounding box center [1331, 342] width 124 height 18
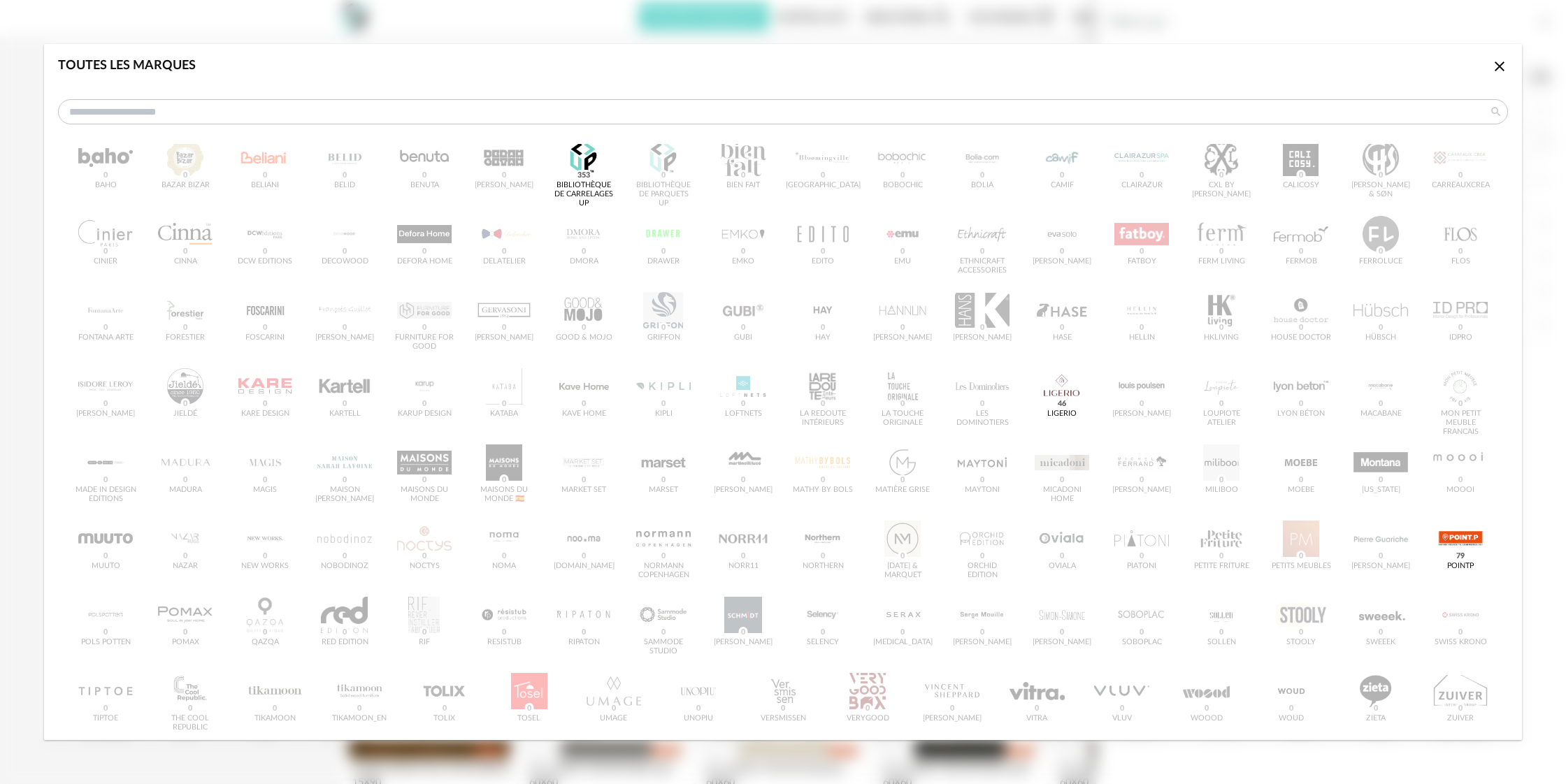
scroll to position [116, 0]
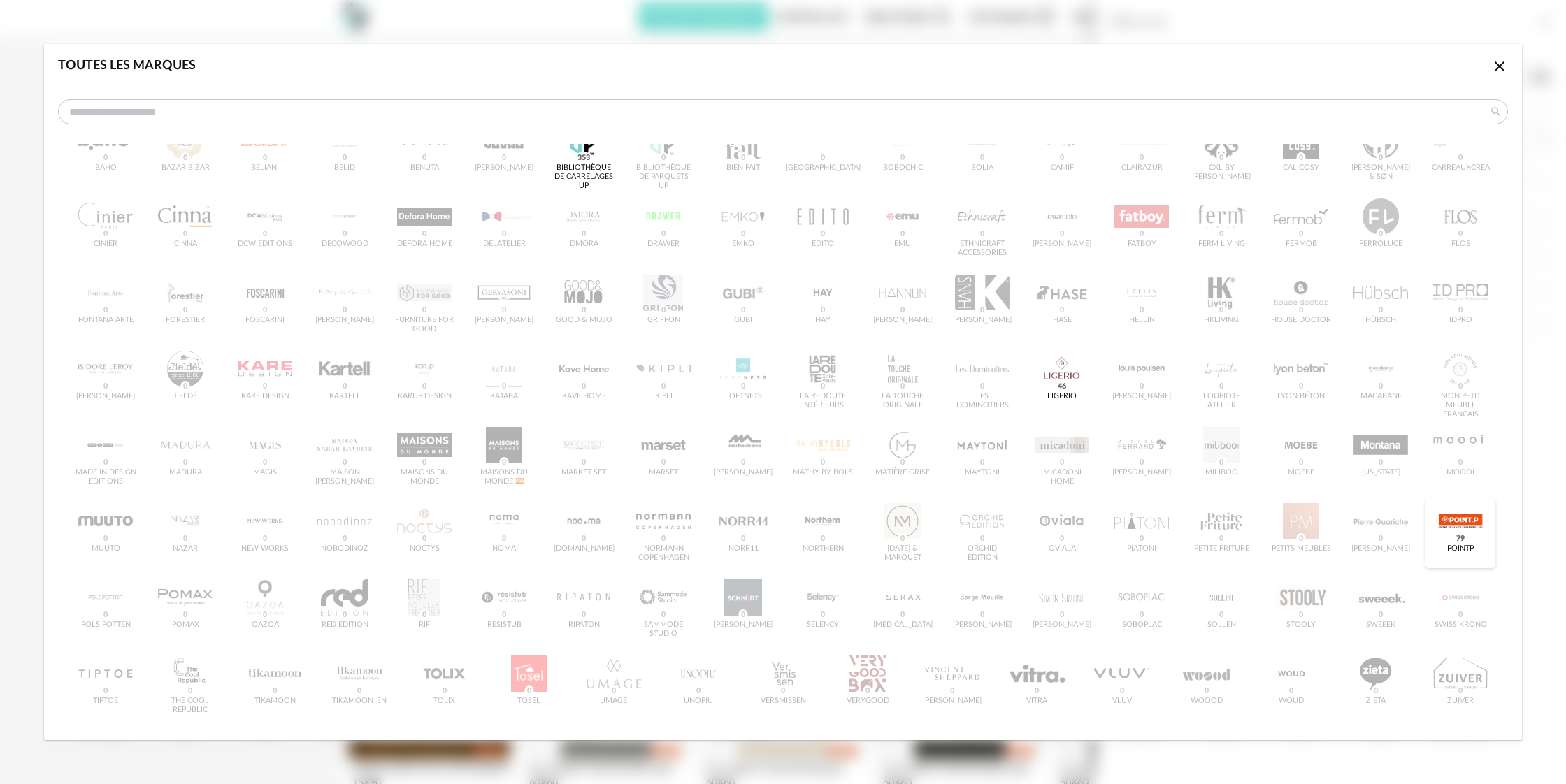
click at [1464, 525] on div "dialog" at bounding box center [1460, 521] width 55 height 36
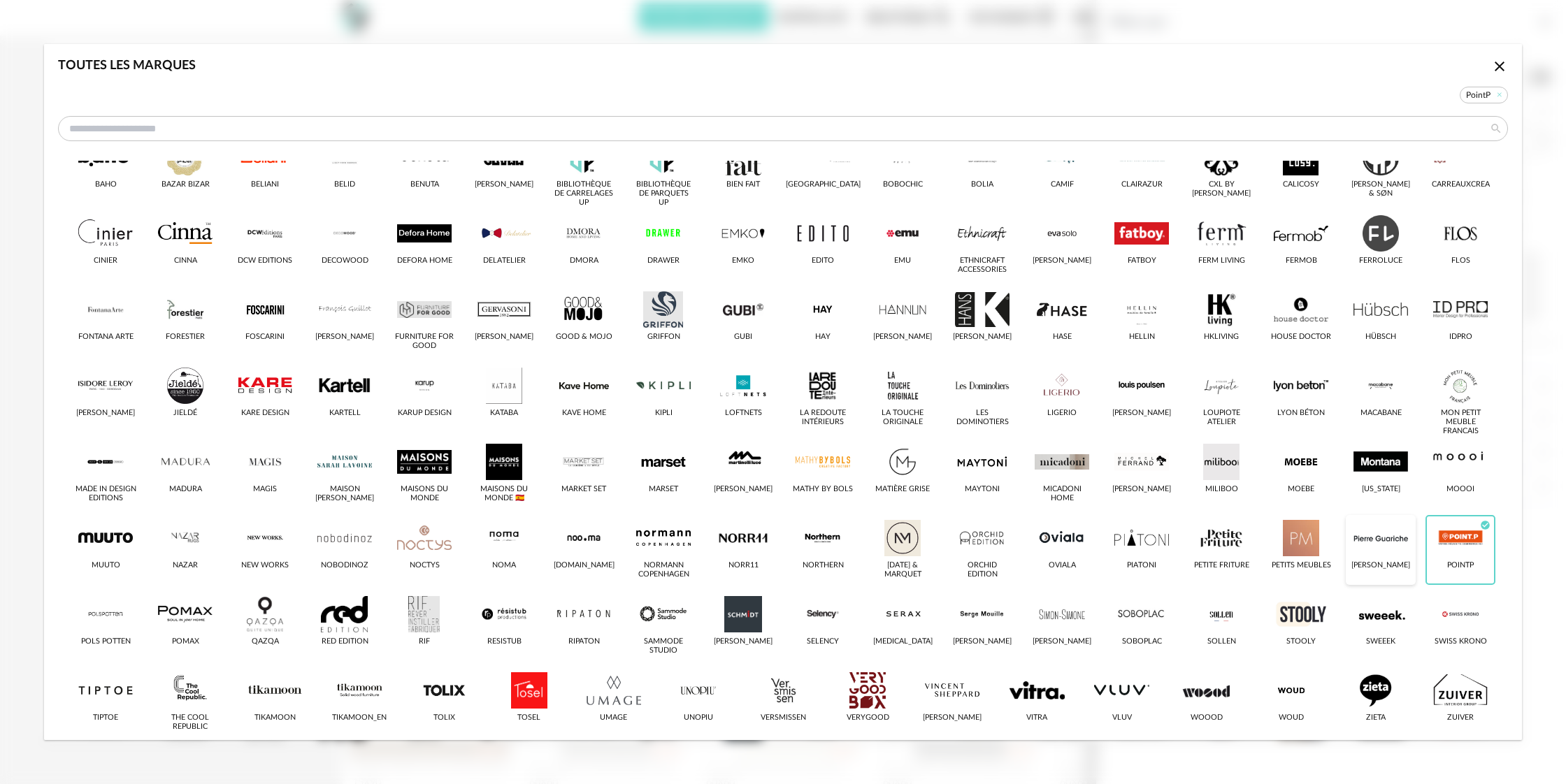
scroll to position [133, 0]
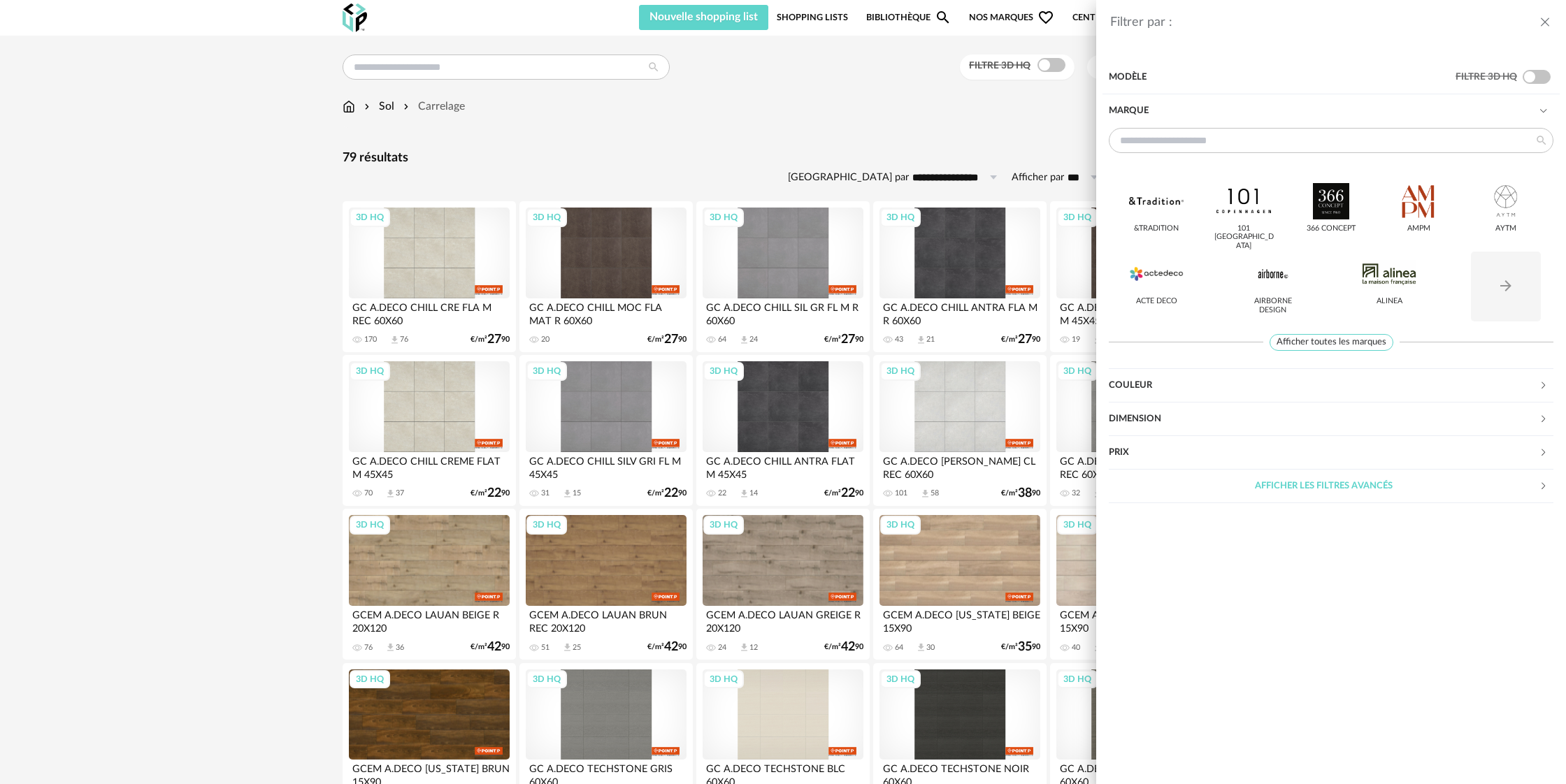
click at [190, 307] on div "Filtrer par : Modèle Filtre 3D HQ Marque &tradition 101 Copenhagen 366 Concept …" at bounding box center [783, 392] width 1566 height 784
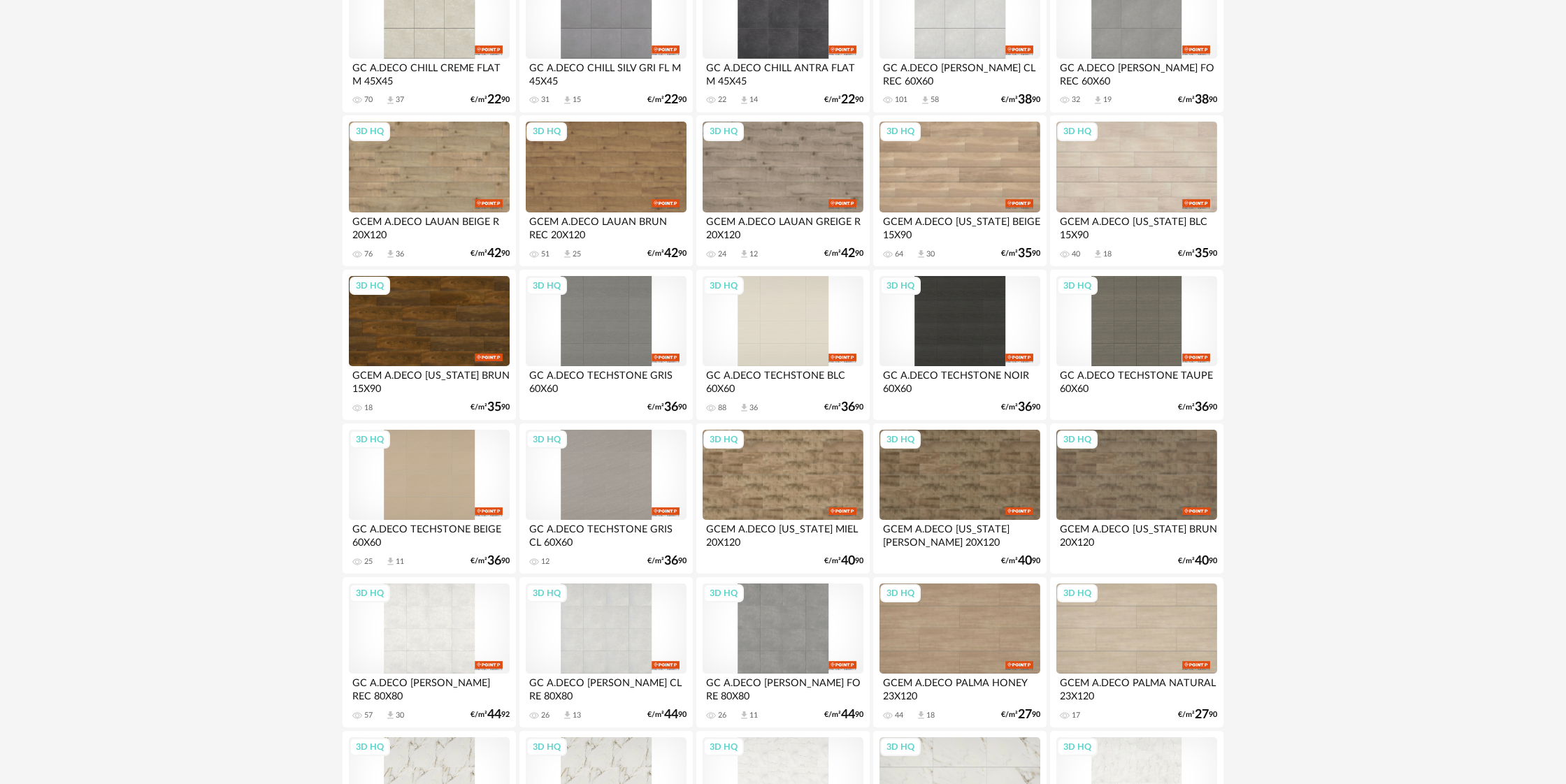
scroll to position [0, 0]
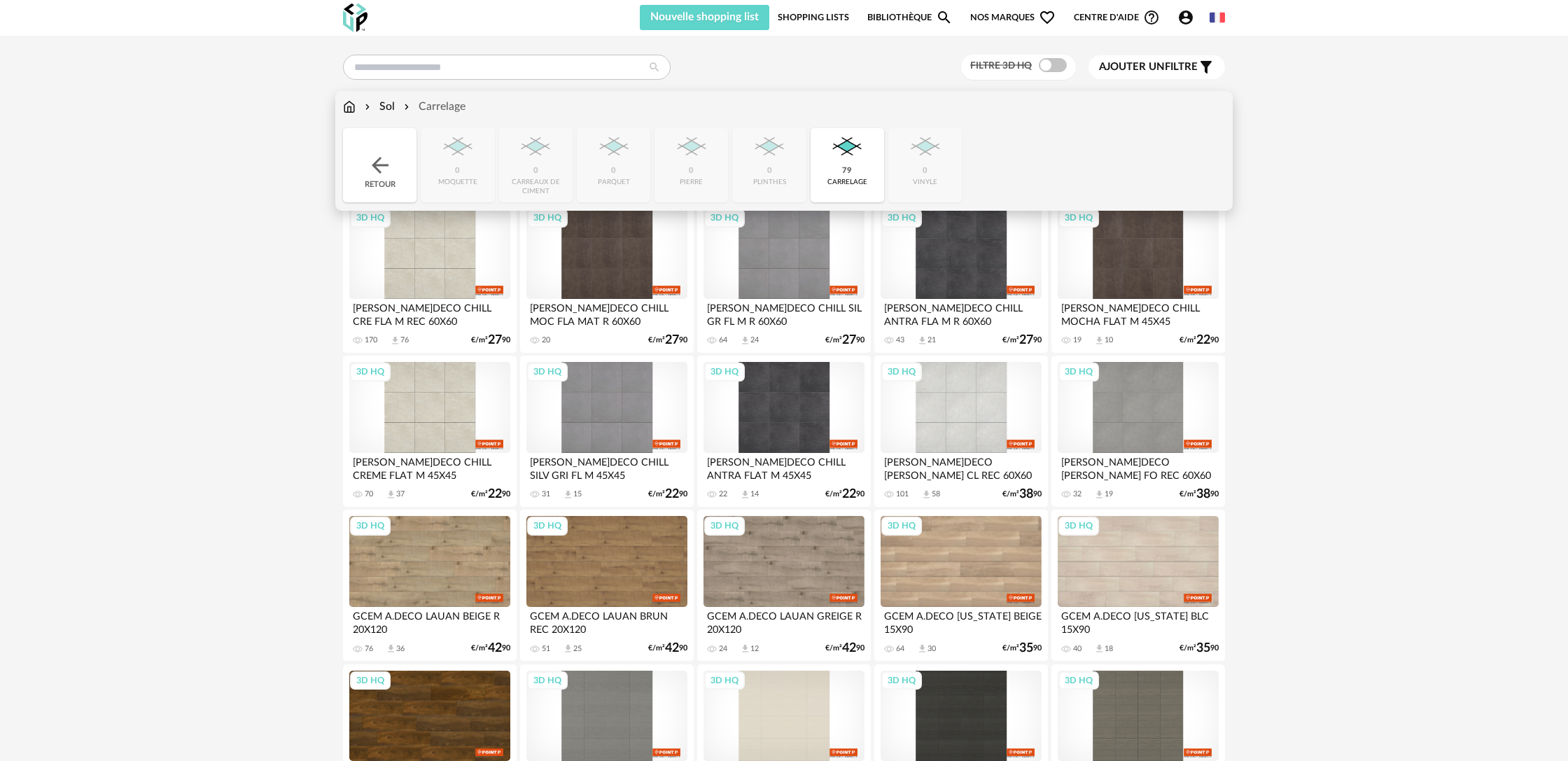
click at [384, 105] on div "Sol" at bounding box center [378, 107] width 33 height 16
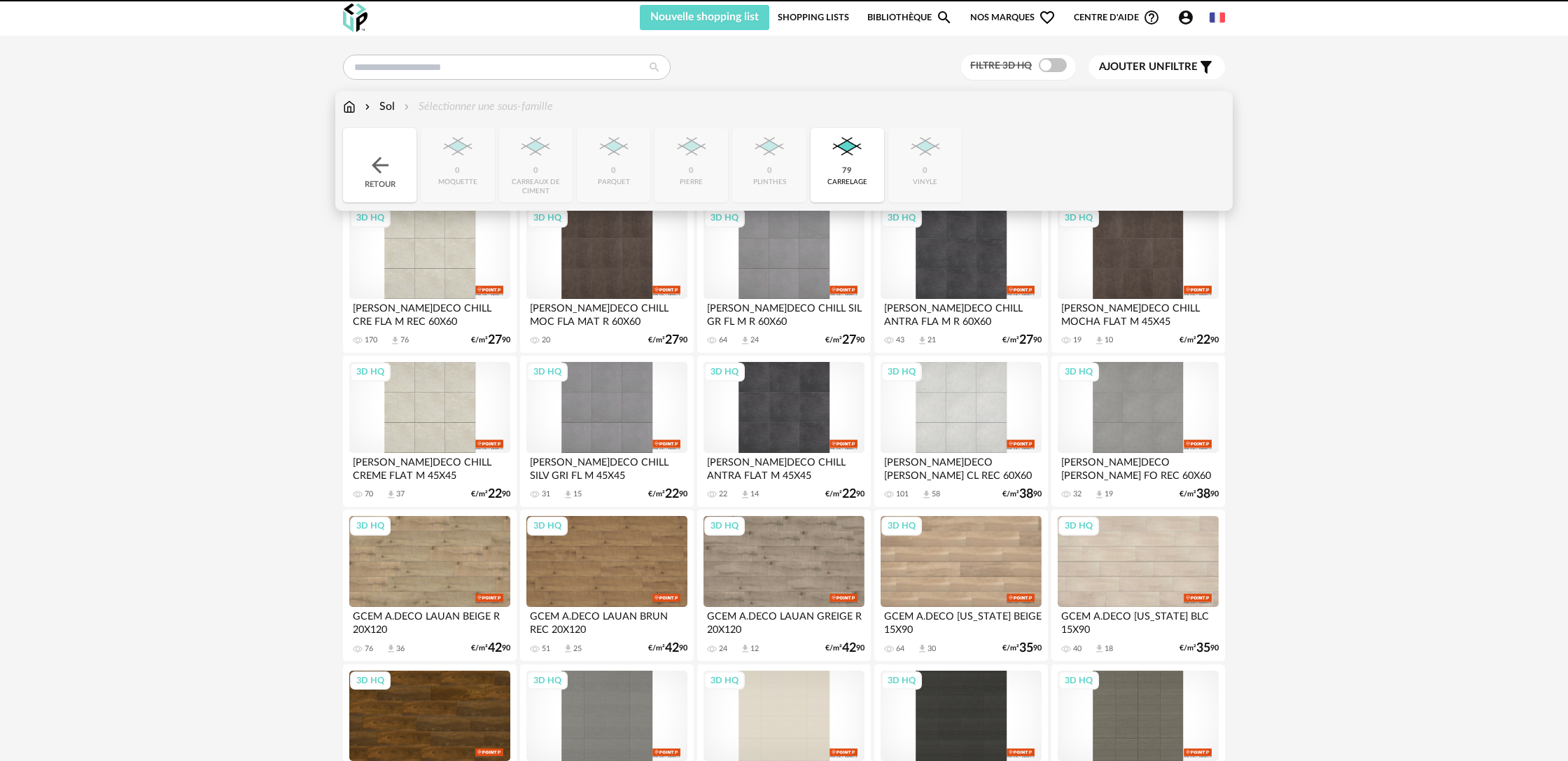
scroll to position [3, 0]
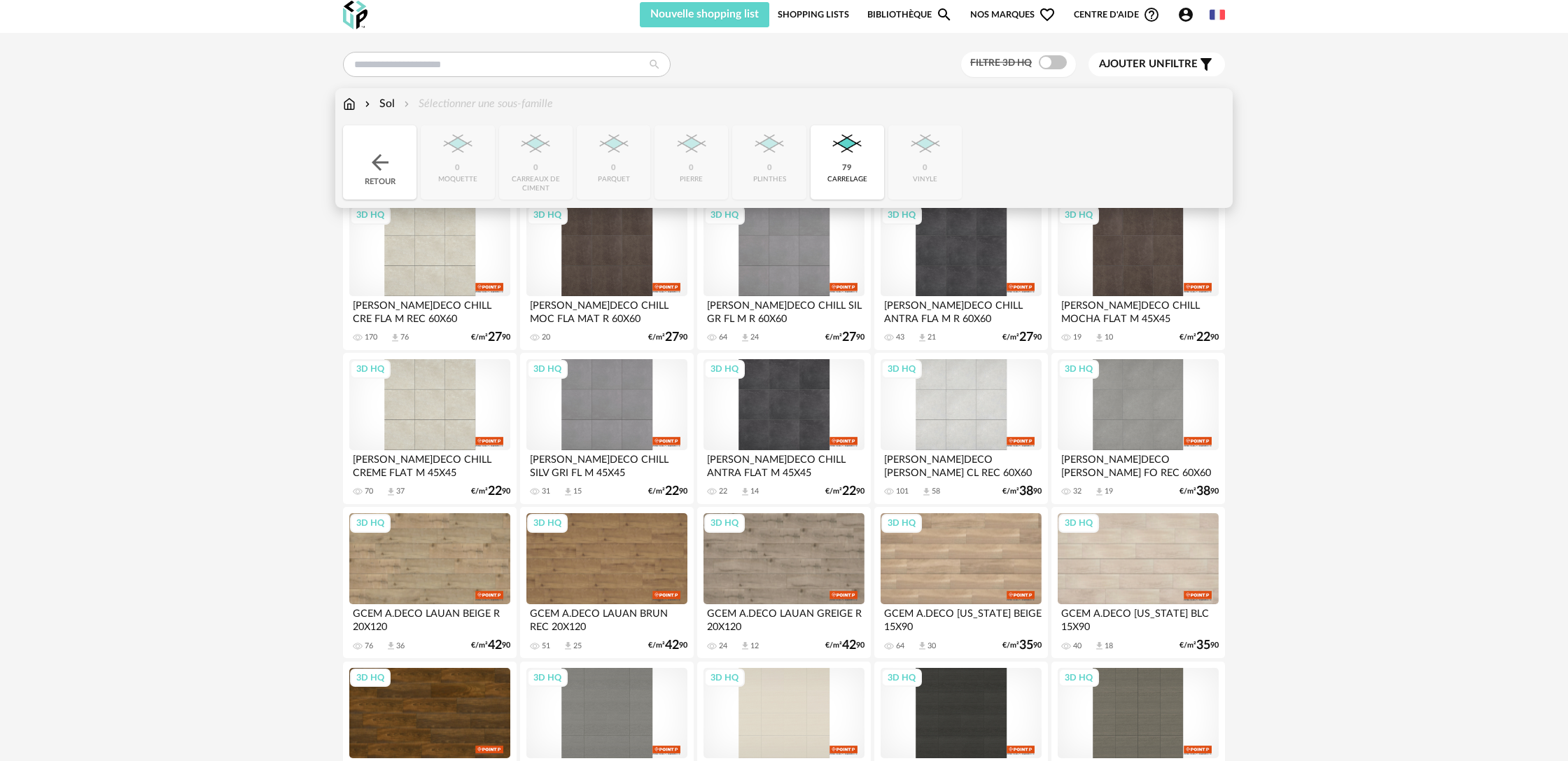
click at [393, 173] on div "Retour" at bounding box center [379, 162] width 73 height 74
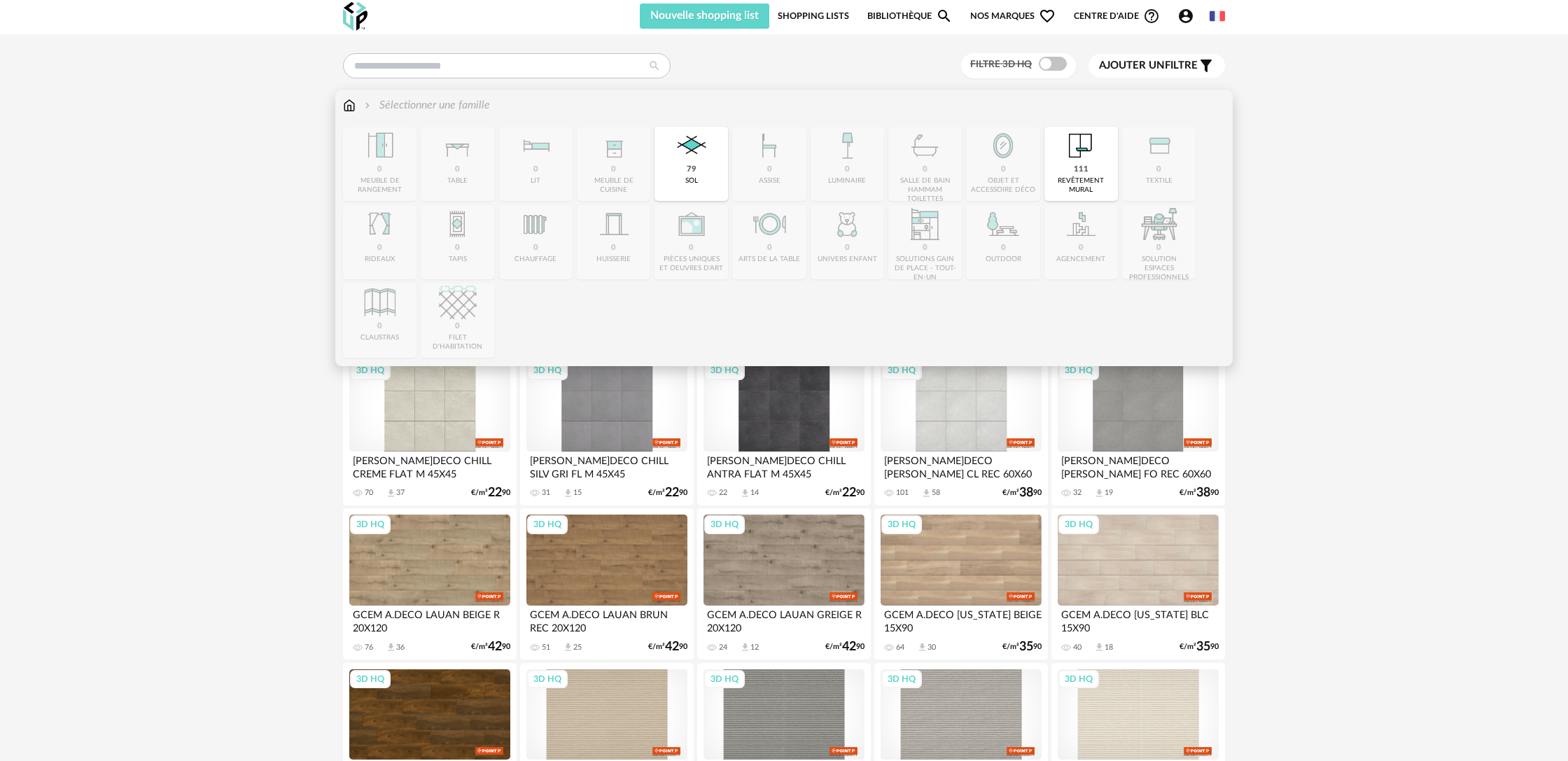
click at [452, 107] on div "Sélectionner une famille" at bounding box center [426, 105] width 128 height 16
click at [694, 179] on div "sol" at bounding box center [692, 181] width 13 height 9
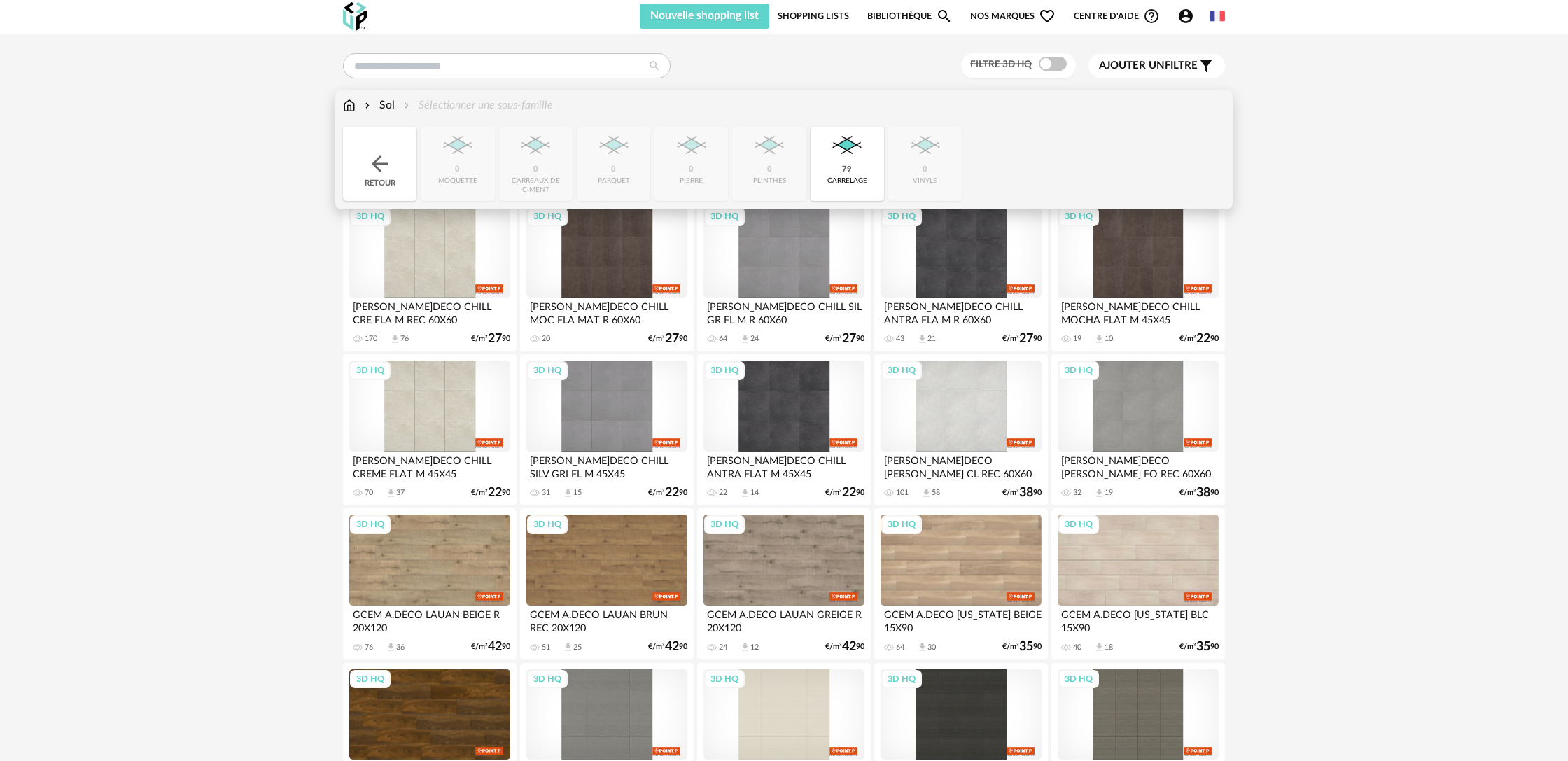
click at [348, 110] on img at bounding box center [349, 105] width 13 height 16
click at [352, 107] on img at bounding box center [349, 105] width 13 height 16
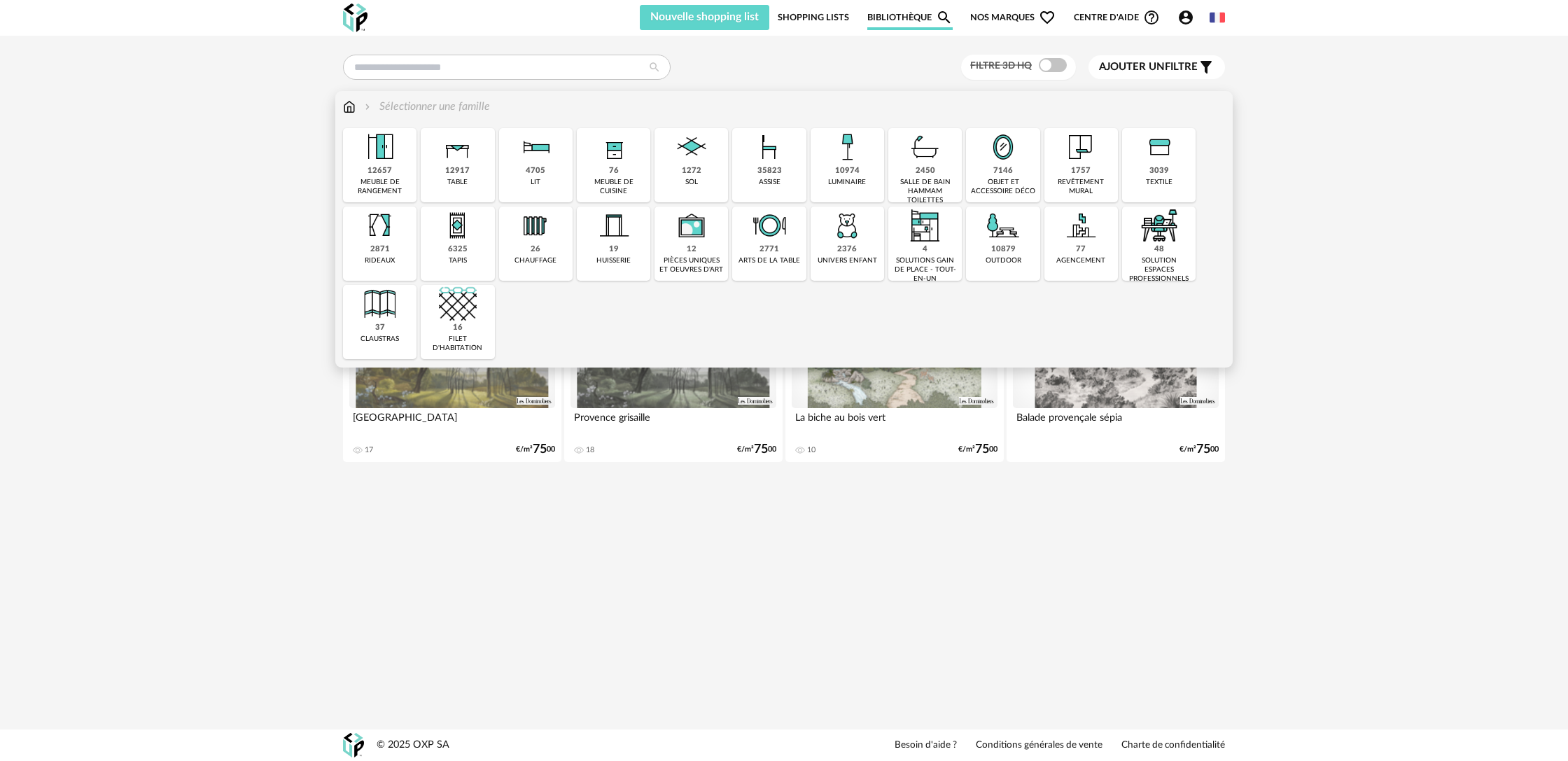
click at [698, 177] on div "1272 sol" at bounding box center [691, 165] width 73 height 74
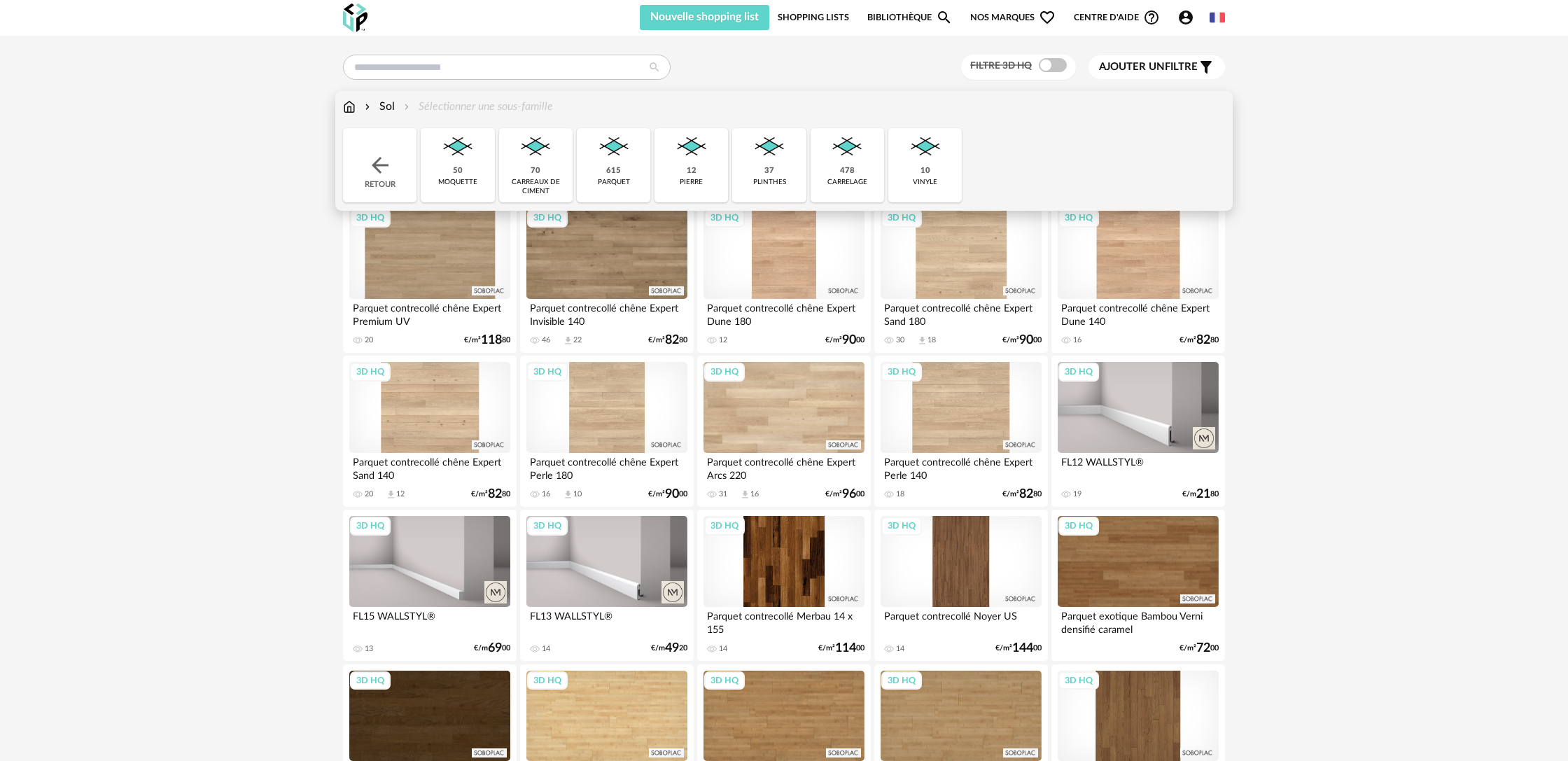
click at [706, 162] on img at bounding box center [691, 147] width 38 height 38
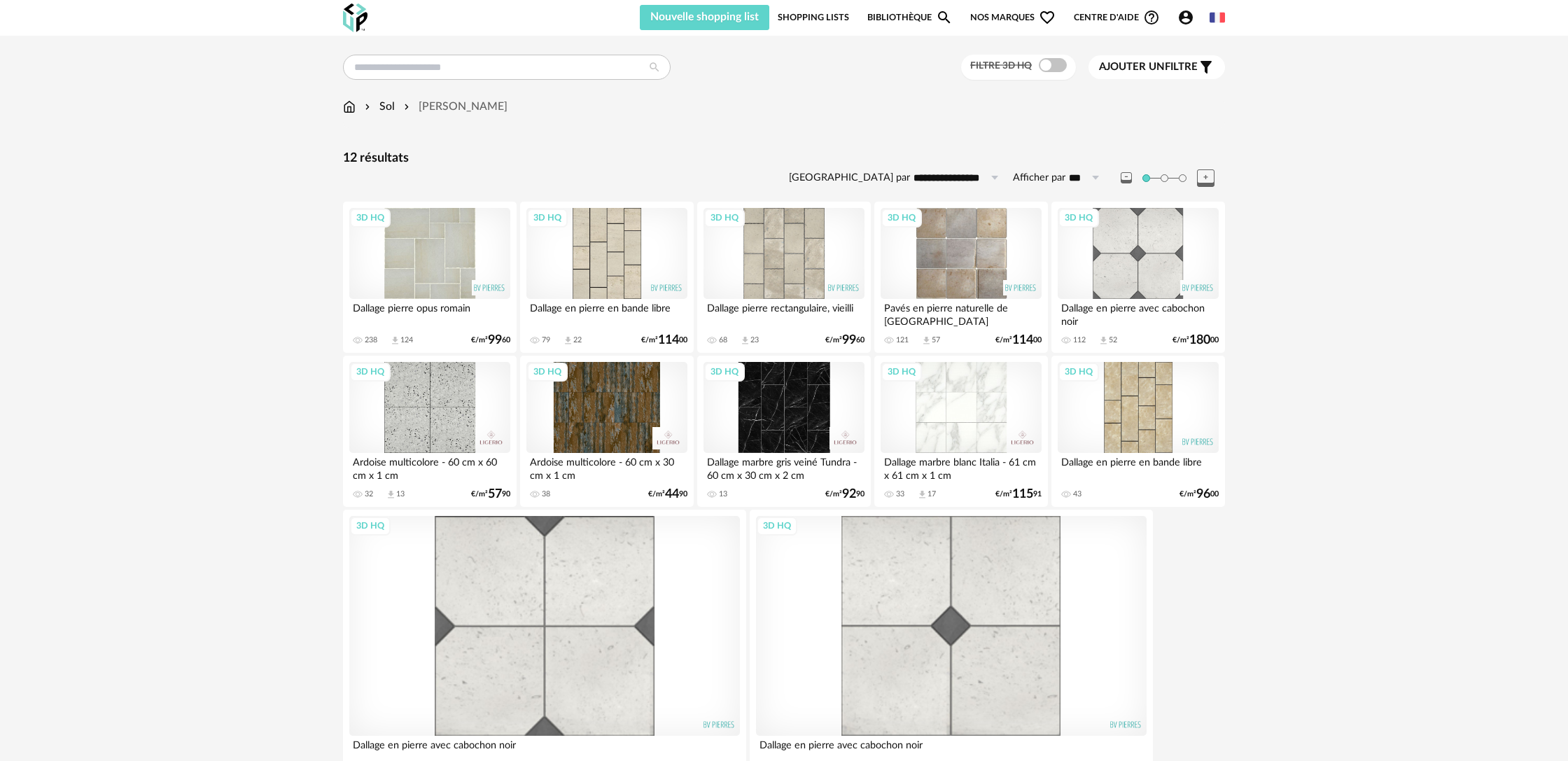
click at [452, 268] on div "3D HQ" at bounding box center [430, 253] width 161 height 91
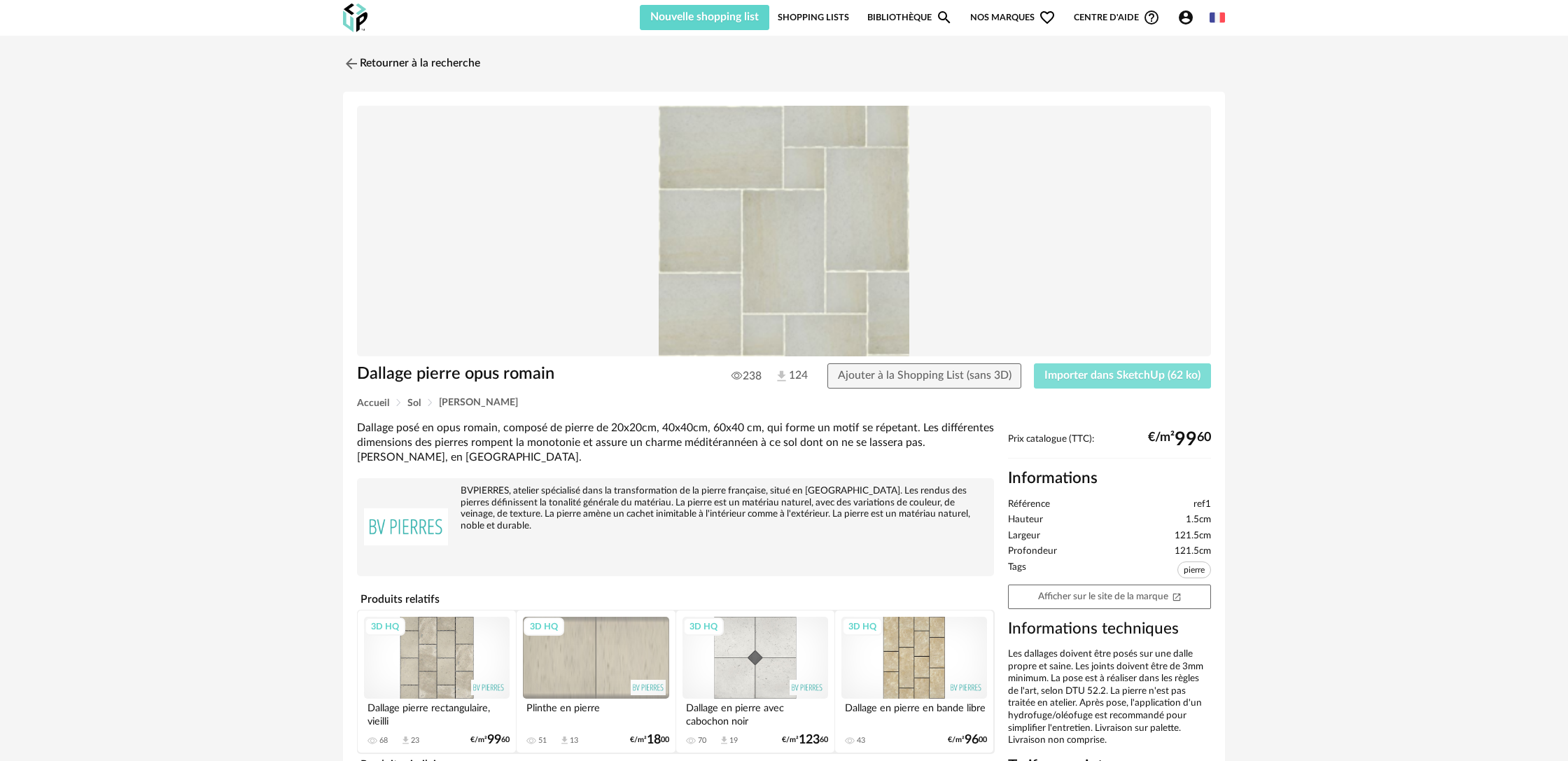
click at [1099, 381] on span "Importer dans SketchUp (62 ko)" at bounding box center [1122, 375] width 156 height 11
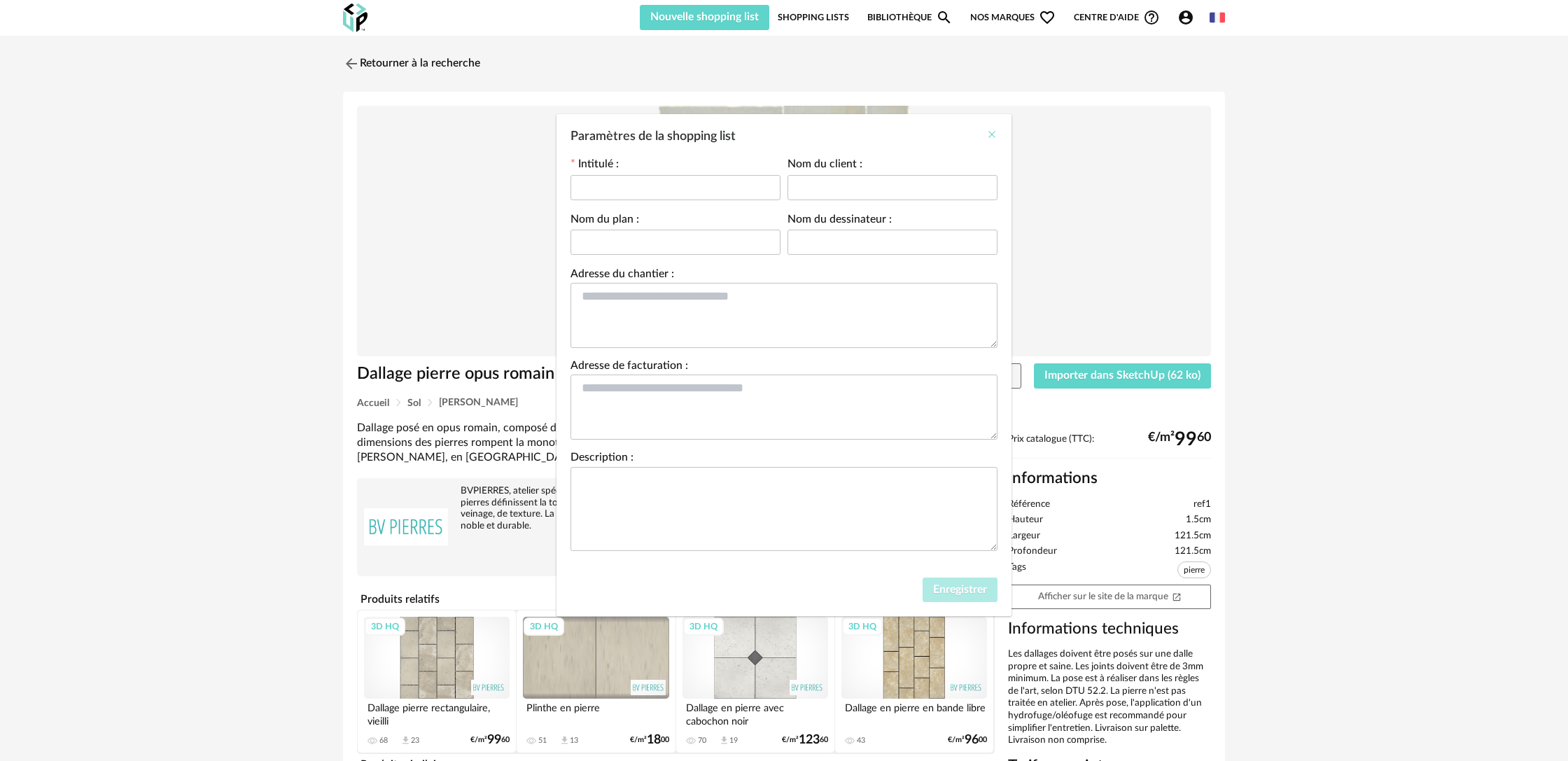
click at [993, 136] on icon "Close" at bounding box center [992, 135] width 11 height 11
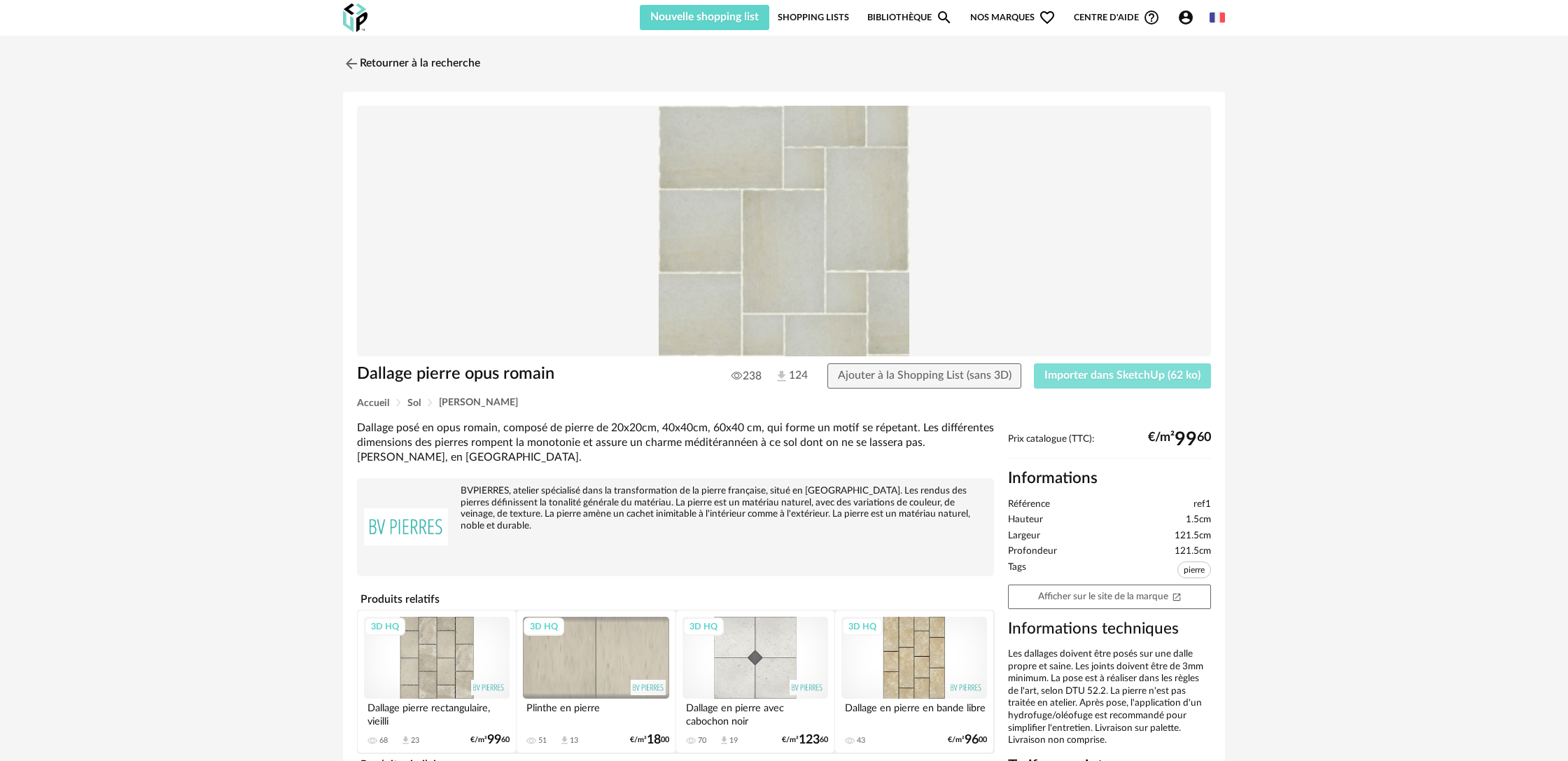
click at [1095, 375] on span "Importer dans SketchUp (62 ko)" at bounding box center [1122, 375] width 156 height 11
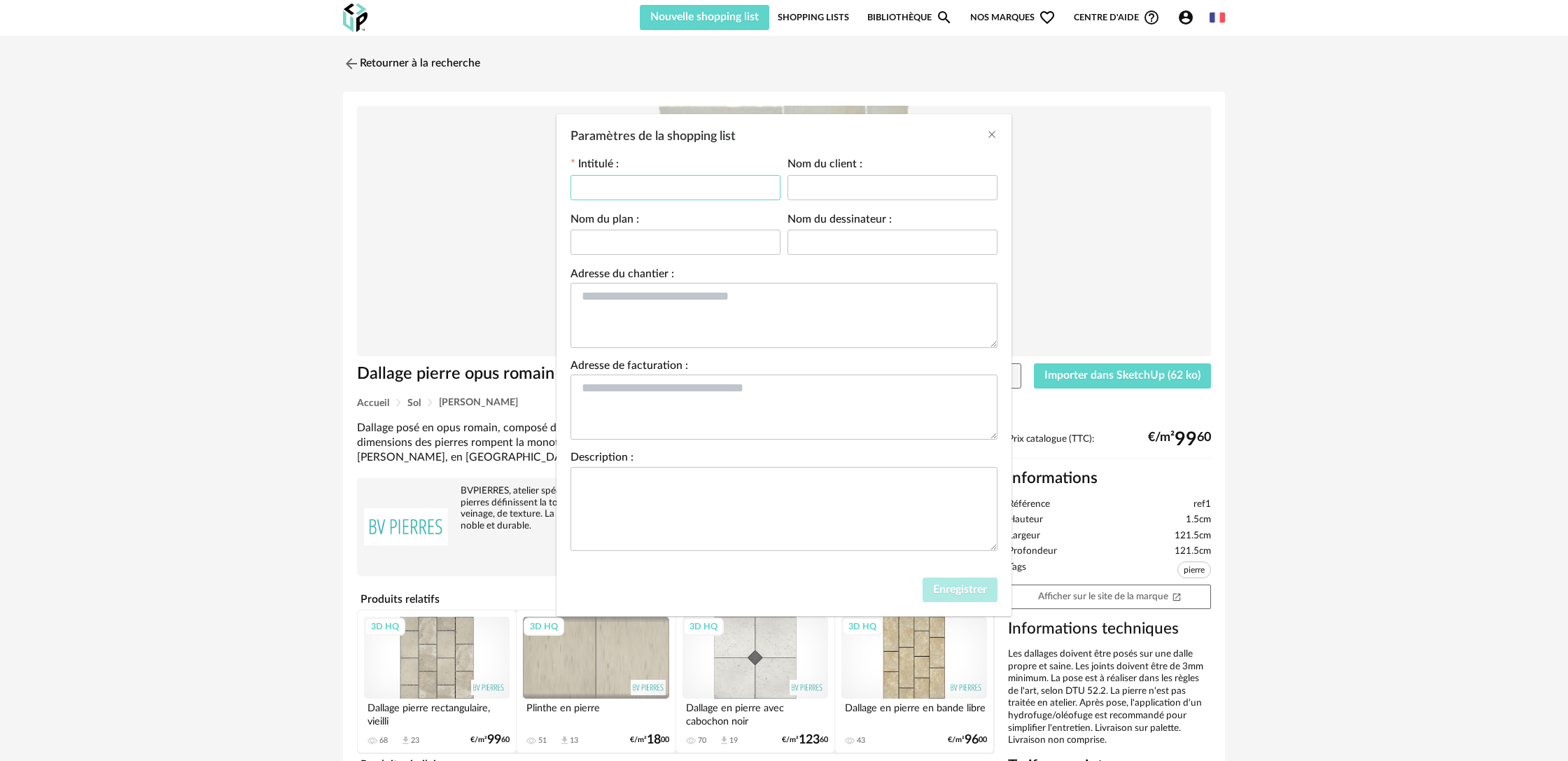
click at [695, 178] on input "Paramètres de la shopping list" at bounding box center [675, 187] width 210 height 25
type input "*********"
click at [975, 603] on button "Enregistrer" at bounding box center [960, 590] width 75 height 25
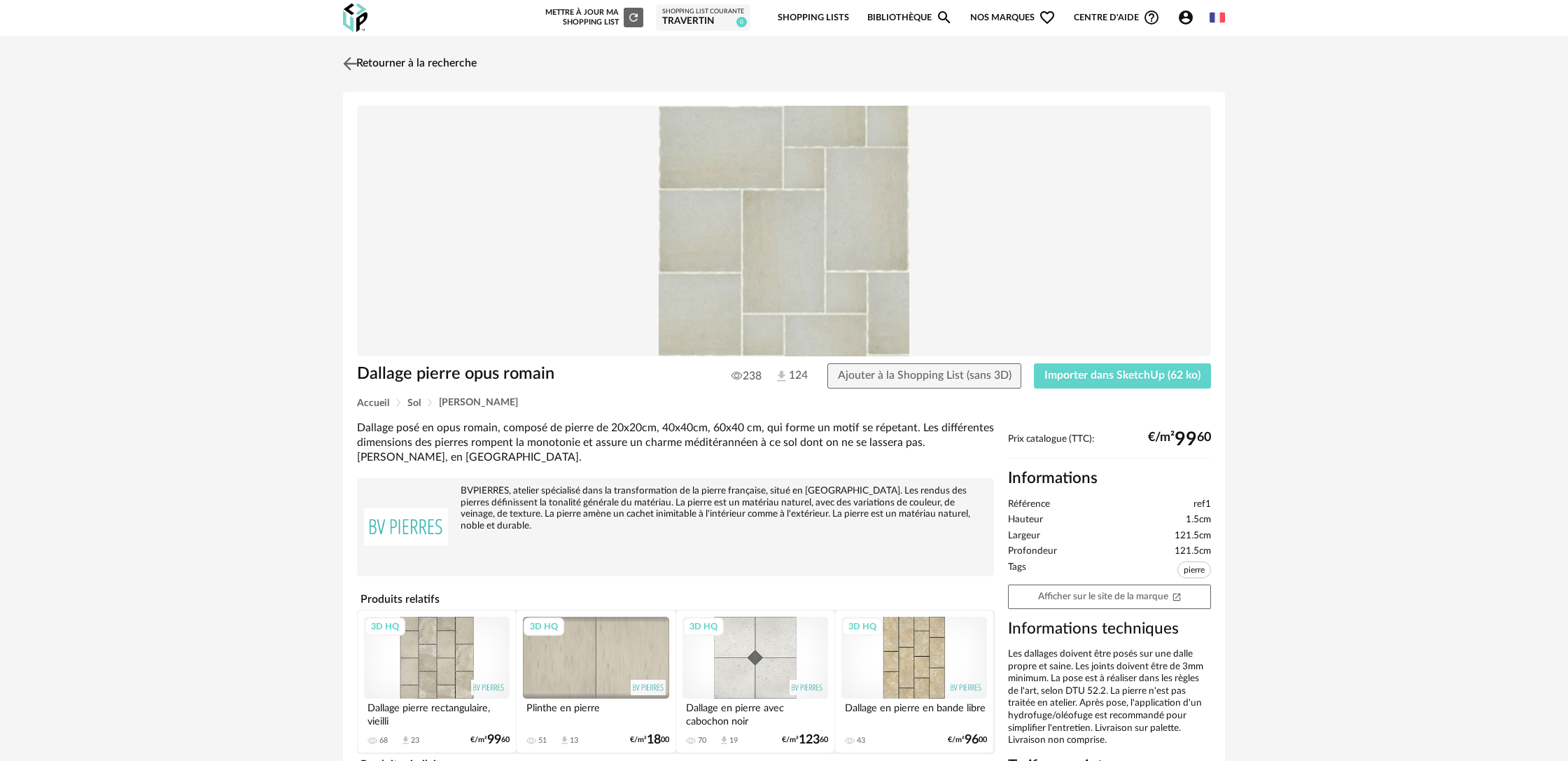
click at [398, 62] on link "Retourner à la recherche" at bounding box center [408, 63] width 137 height 31
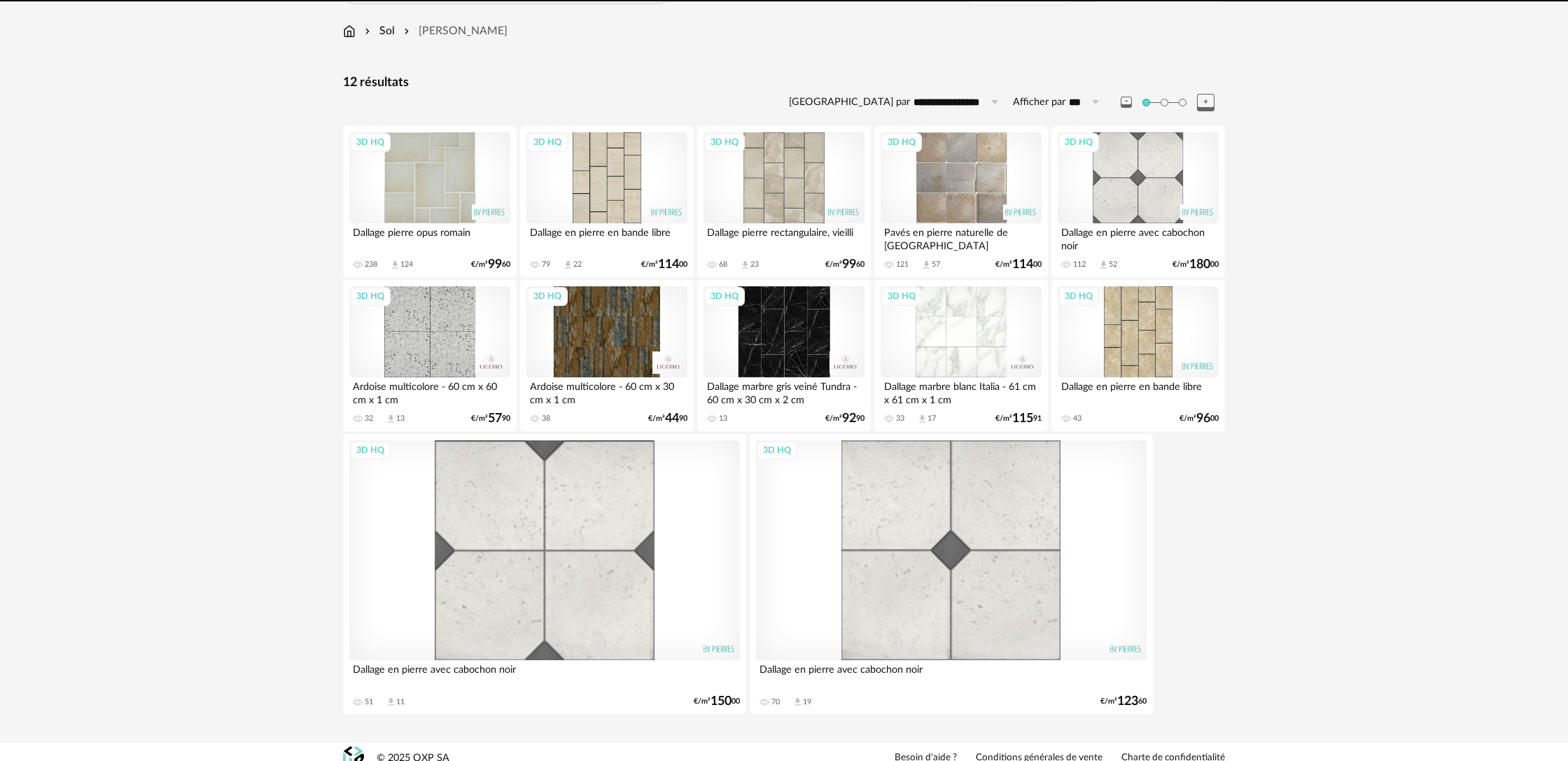
scroll to position [85, 0]
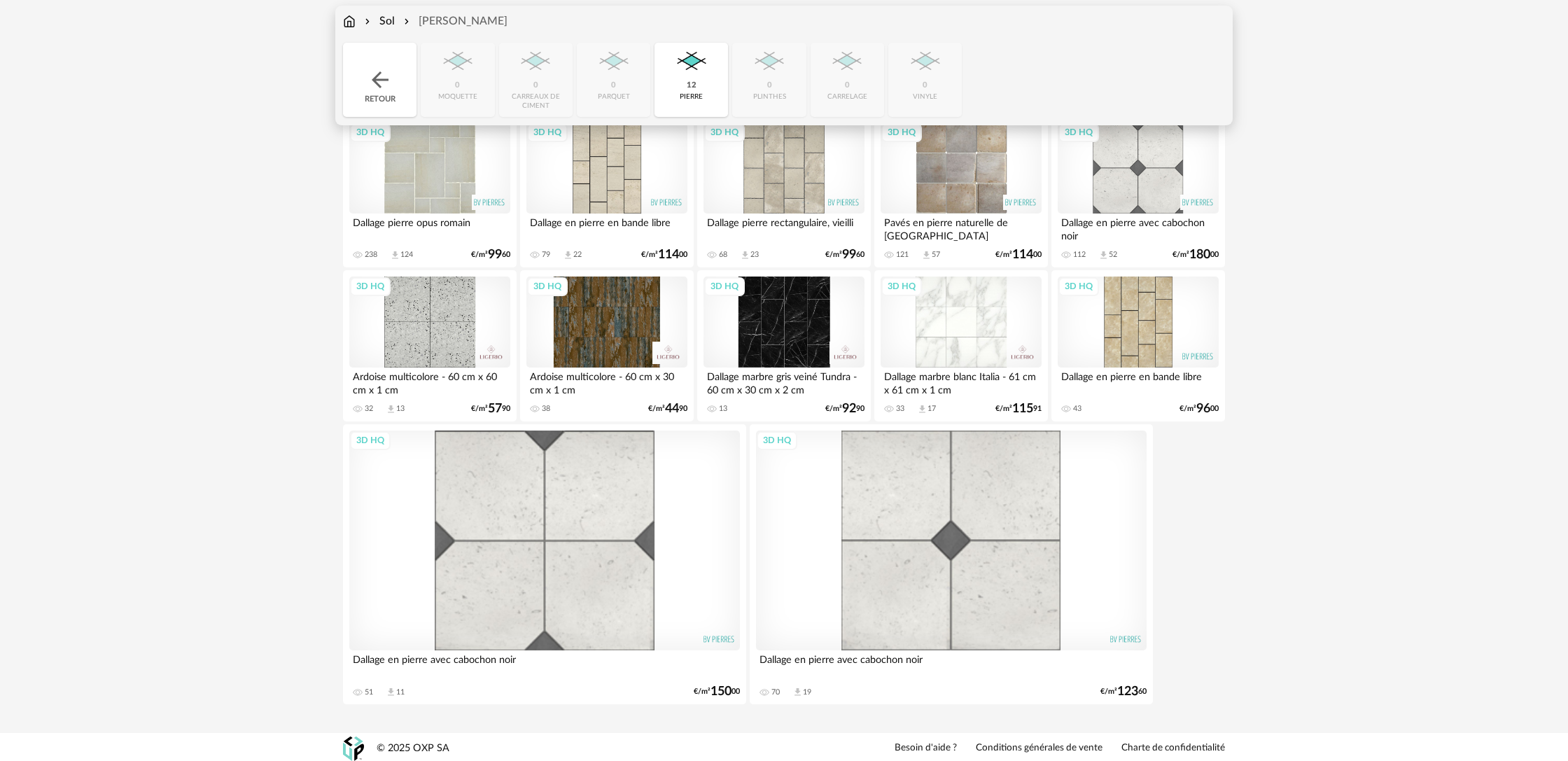
click at [383, 21] on div "Sol" at bounding box center [378, 21] width 33 height 16
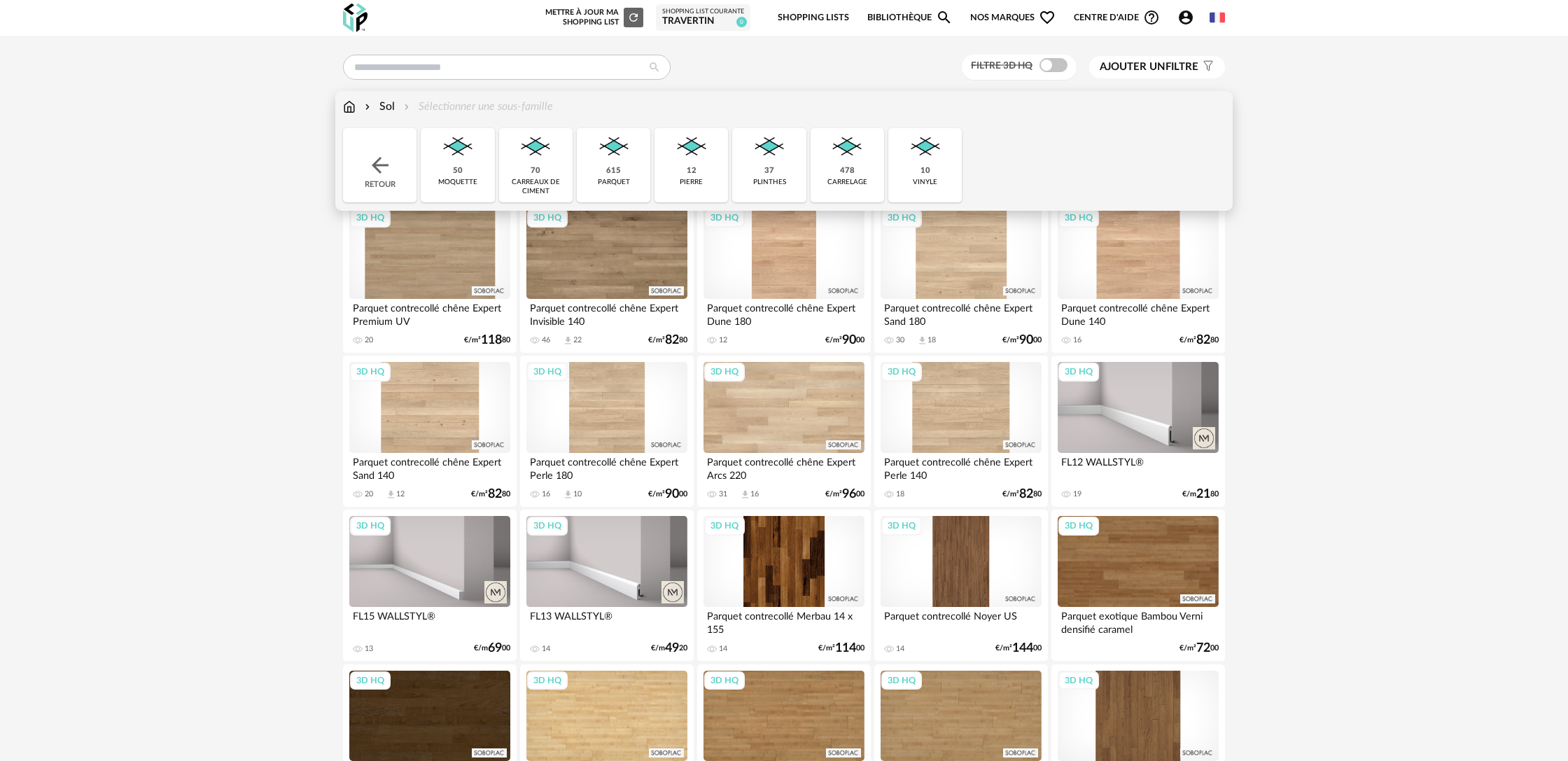
click at [462, 112] on div "Sol Sélectionner une sous-famille" at bounding box center [447, 107] width 210 height 16
click at [614, 167] on div "615" at bounding box center [613, 171] width 15 height 11
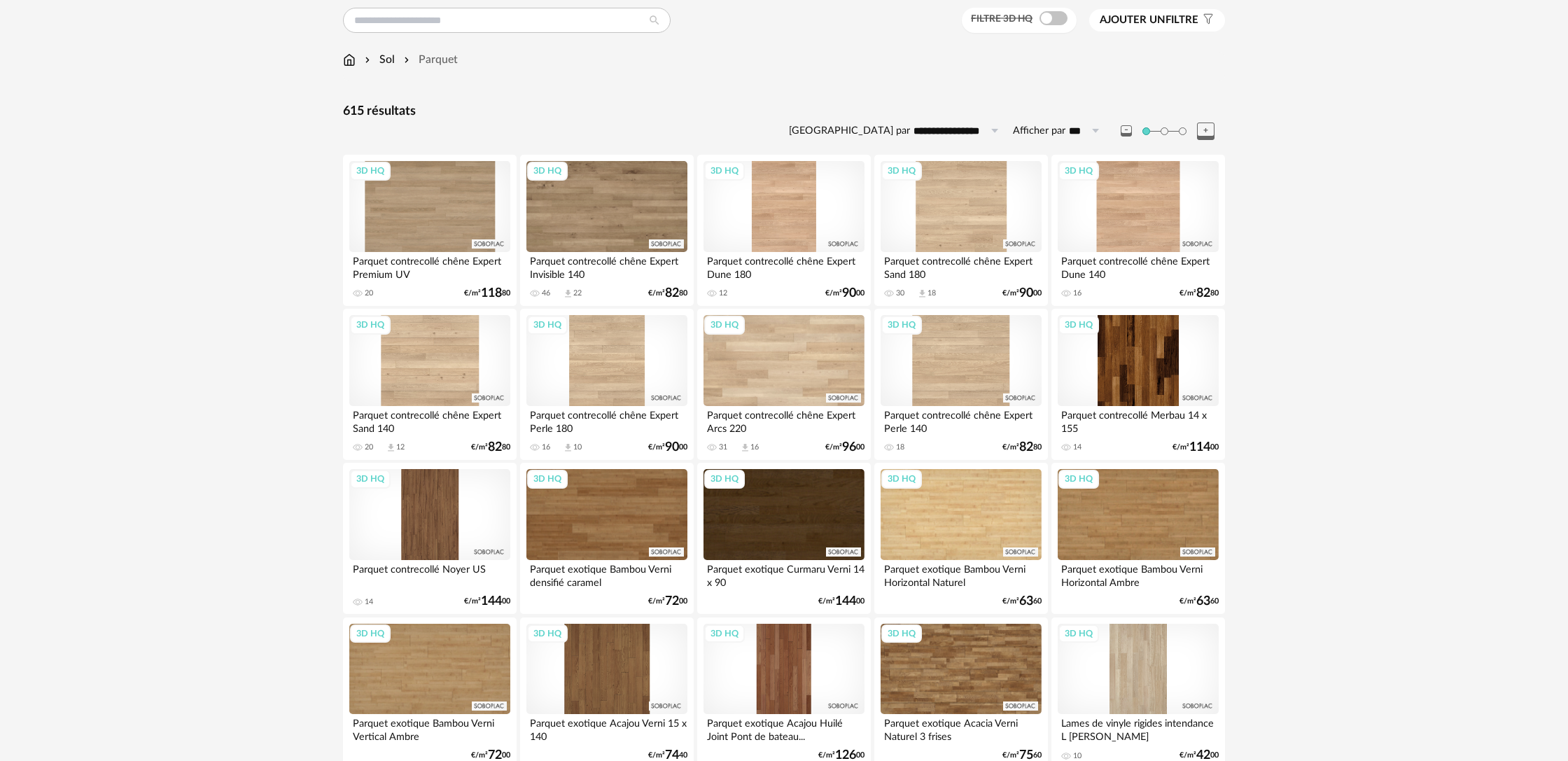
scroll to position [51, 0]
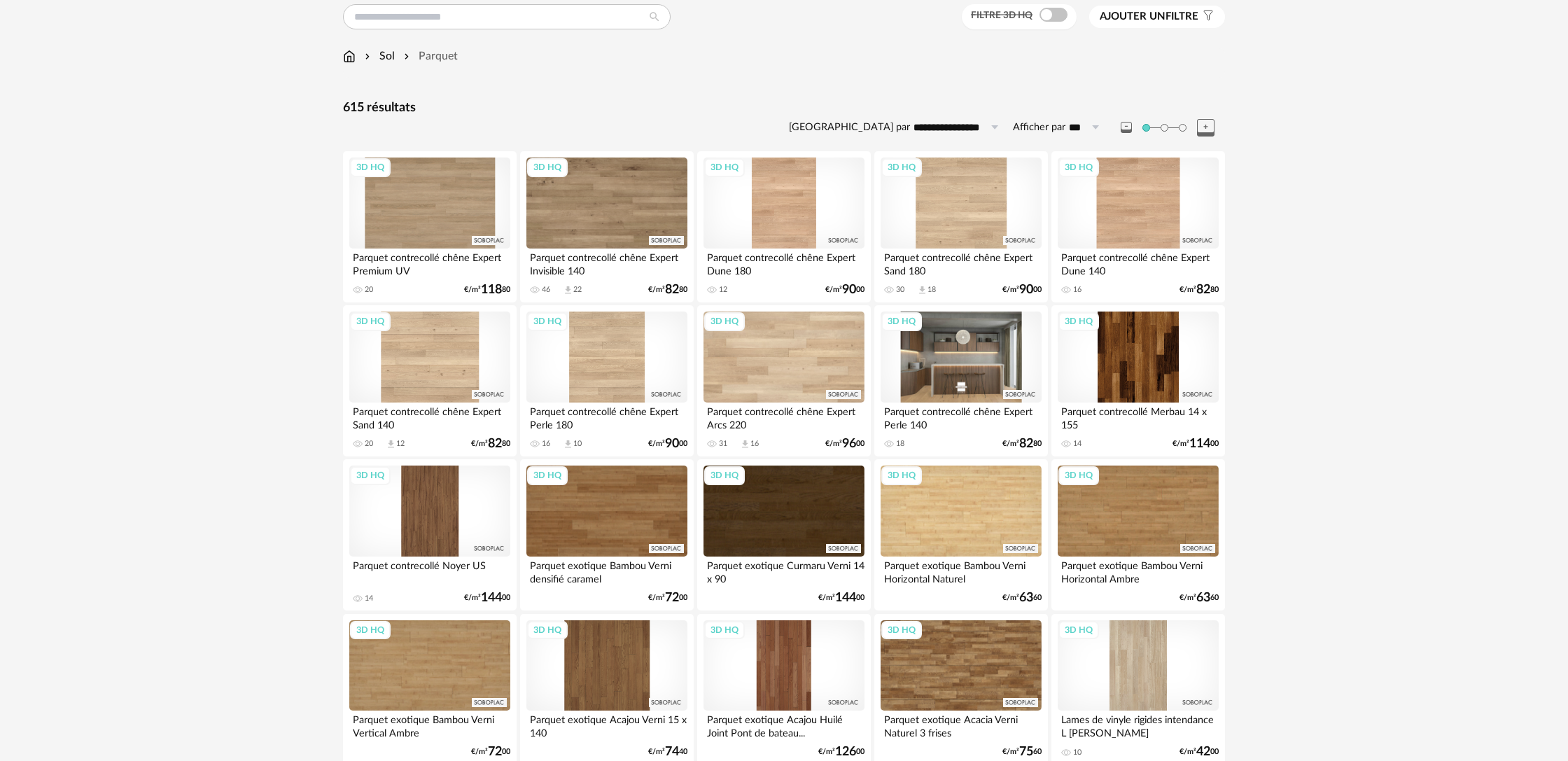
click at [990, 379] on div "3D HQ" at bounding box center [961, 357] width 161 height 91
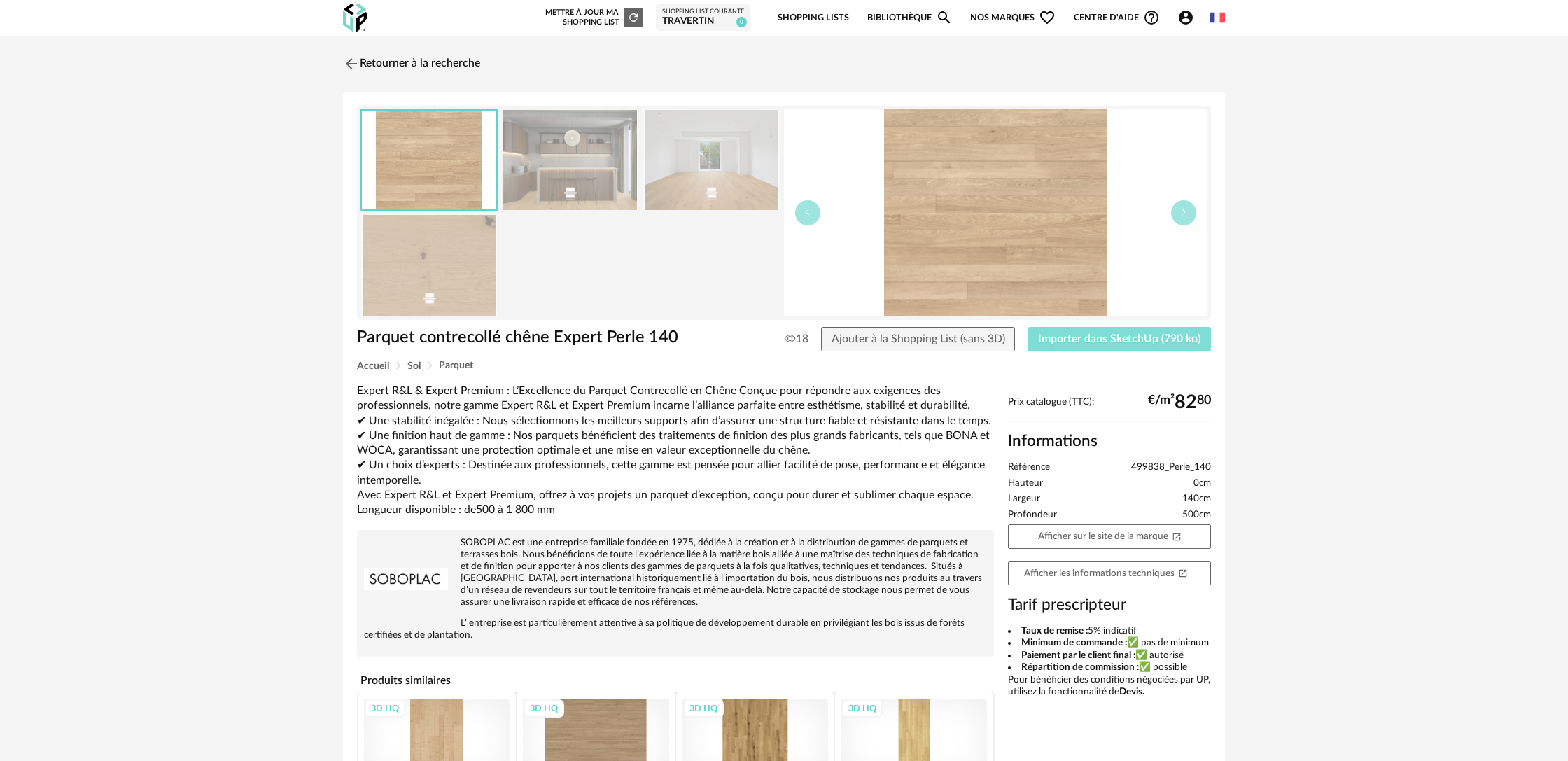
click at [1090, 340] on span "Importer dans SketchUp (790 ko)" at bounding box center [1119, 339] width 162 height 11
